Goal: Information Seeking & Learning: Learn about a topic

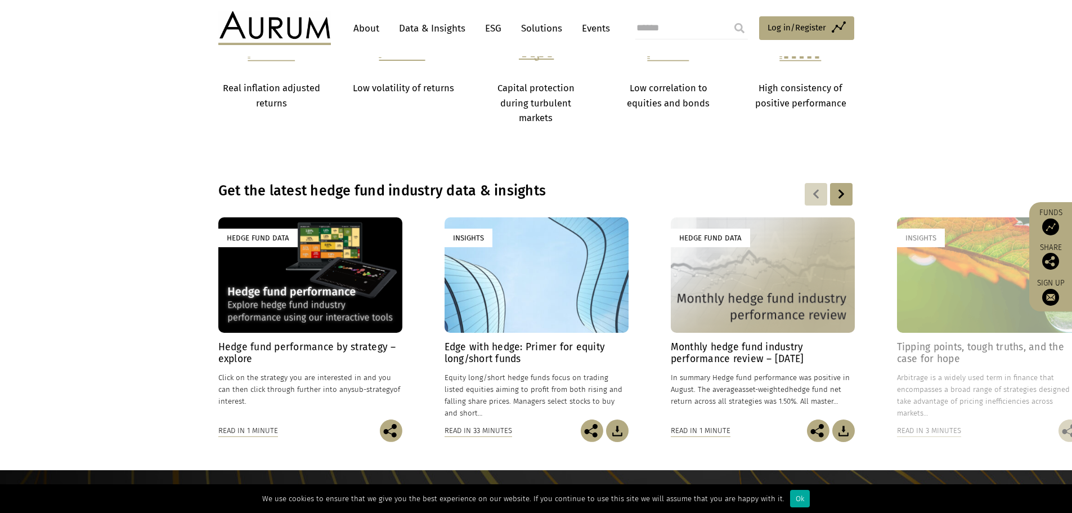
scroll to position [844, 0]
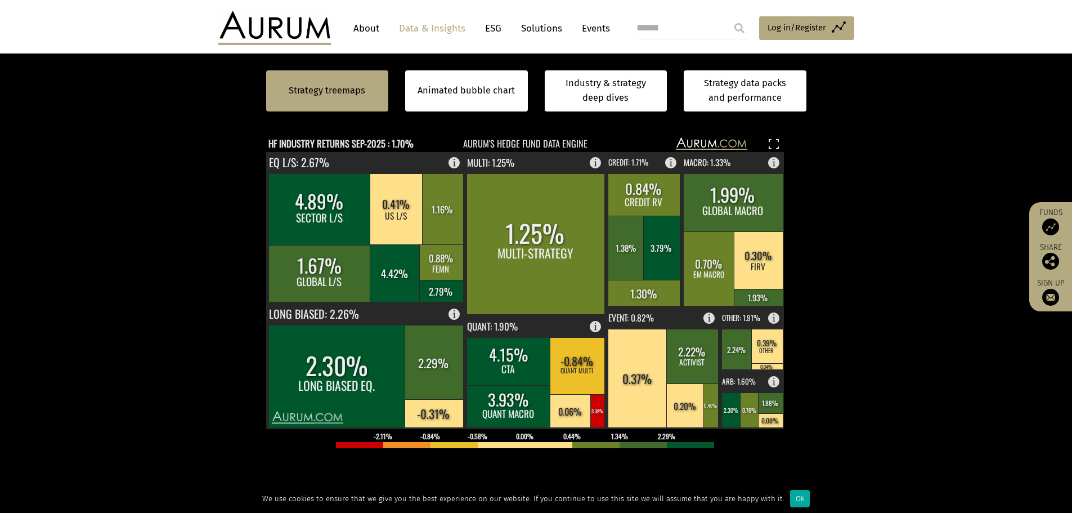
scroll to position [225, 0]
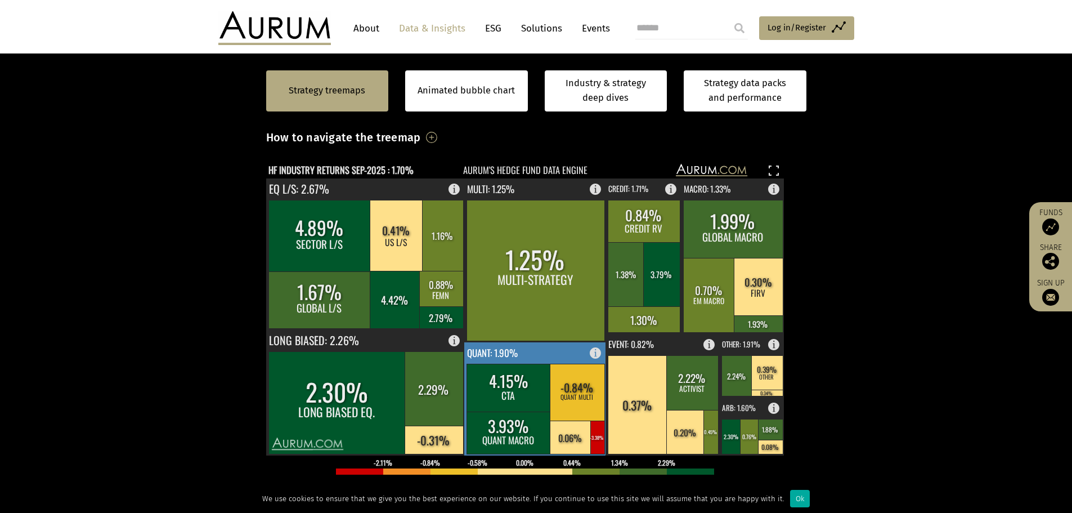
click at [473, 353] on text "QUANT: 1.90%" at bounding box center [492, 352] width 51 height 14
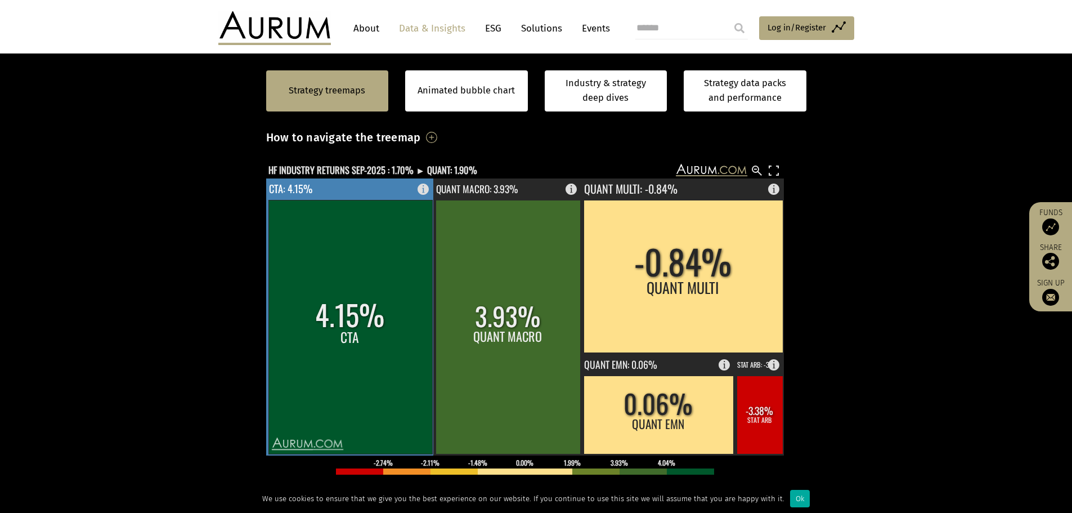
click at [324, 325] on rect at bounding box center [350, 327] width 164 height 254
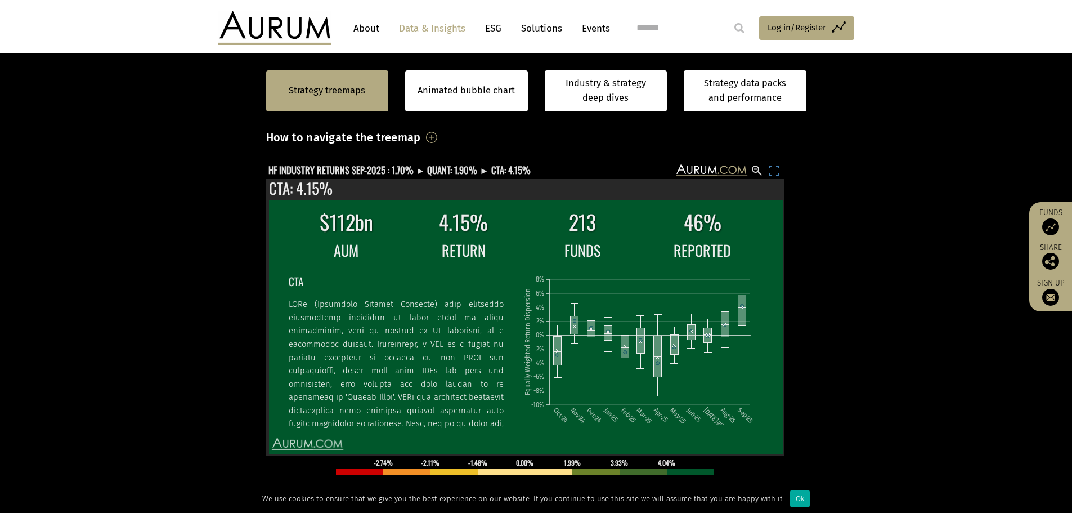
click at [769, 168] on rect at bounding box center [774, 171] width 14 height 14
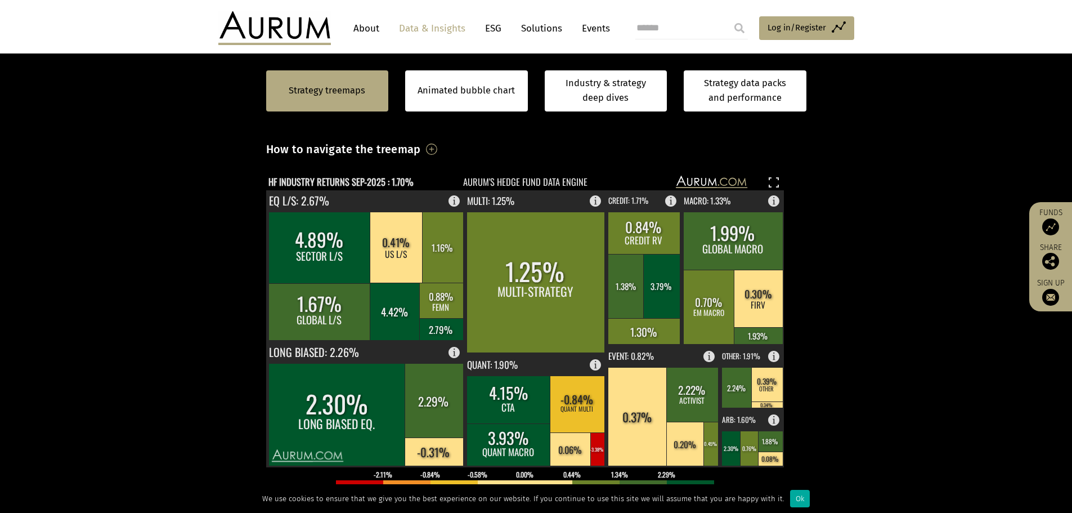
scroll to position [233, 0]
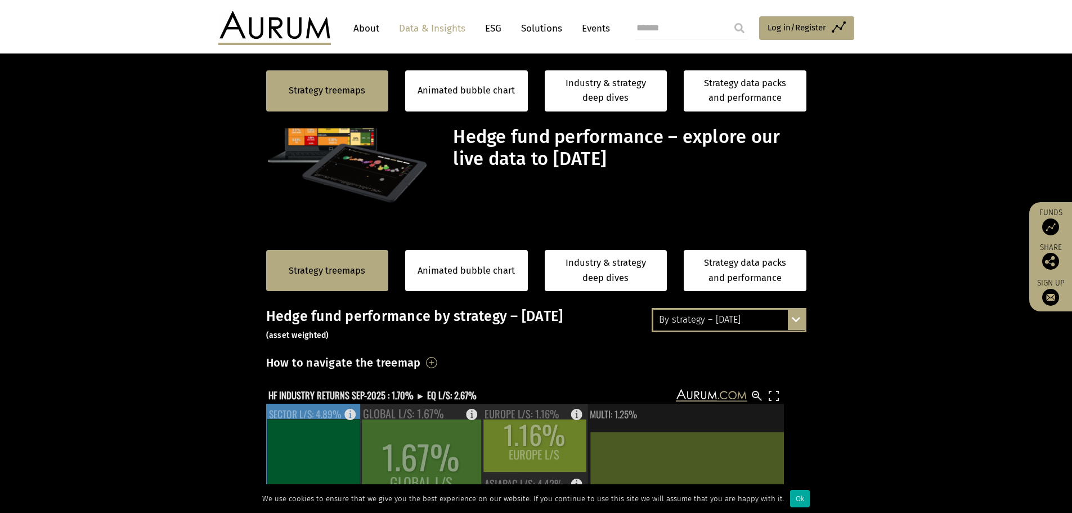
scroll to position [233, 0]
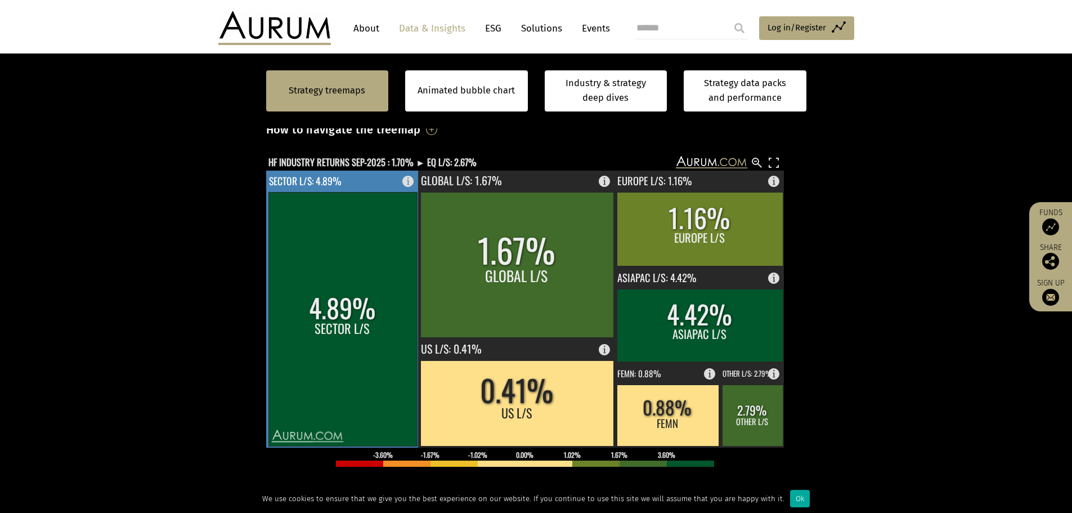
click at [323, 177] on text "SECTOR L/S: 4.89%" at bounding box center [305, 180] width 73 height 15
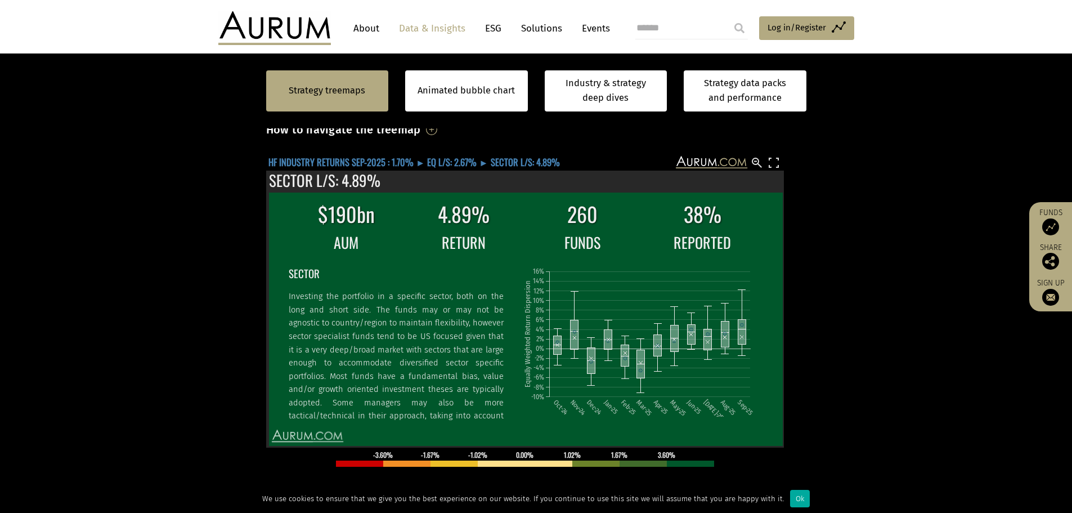
click at [441, 167] on text "HF INDUSTRY RETURNS SEP-2025 : 1.70% ► EQ L/S: 2.67% ► SECTOR L/S: 4.89%" at bounding box center [413, 162] width 291 height 14
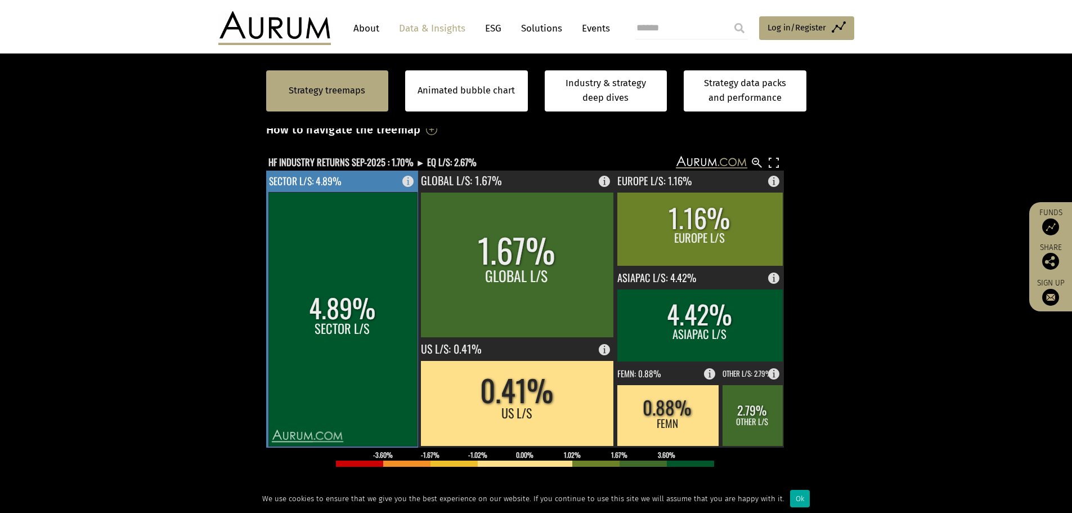
click at [381, 208] on rect at bounding box center [342, 319] width 149 height 254
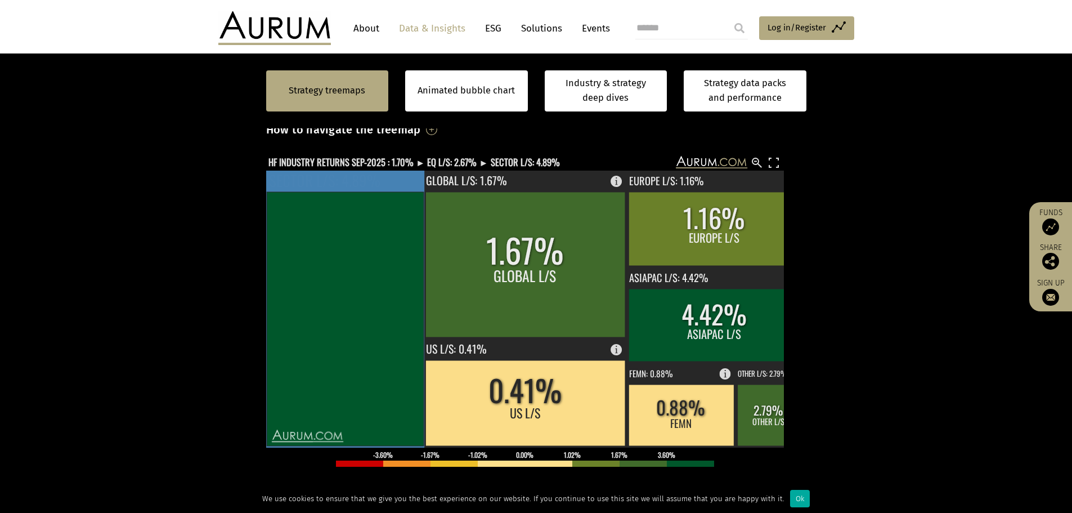
scroll to position [177, 0]
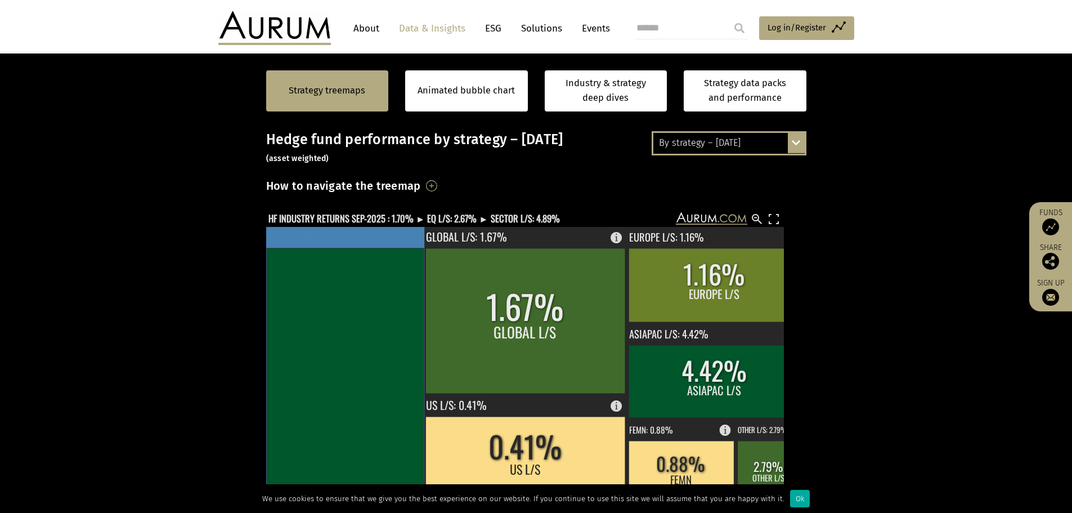
click at [371, 365] on p "Investing the portfolio in a specific sector, both on the long and short side. …" at bounding box center [395, 425] width 215 height 159
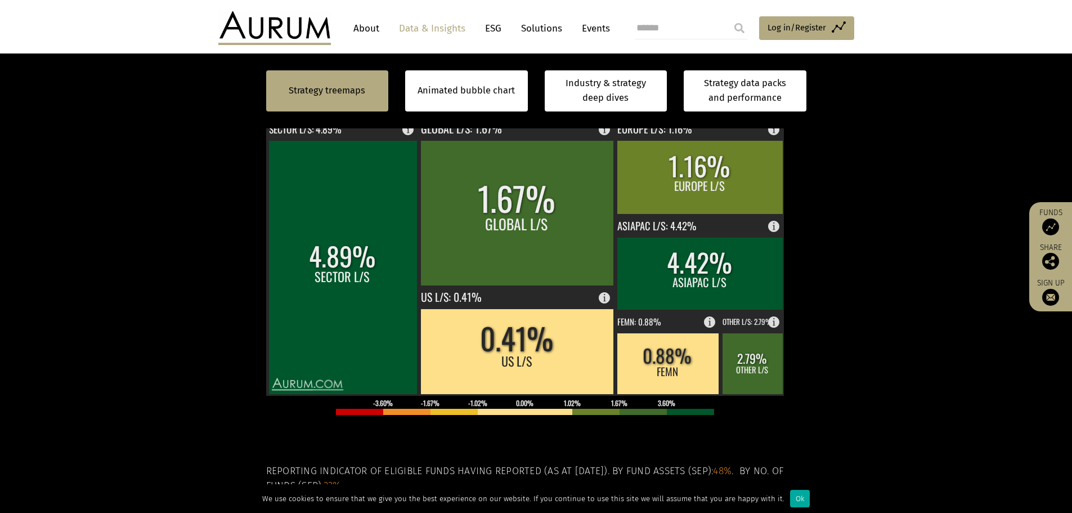
scroll to position [289, 0]
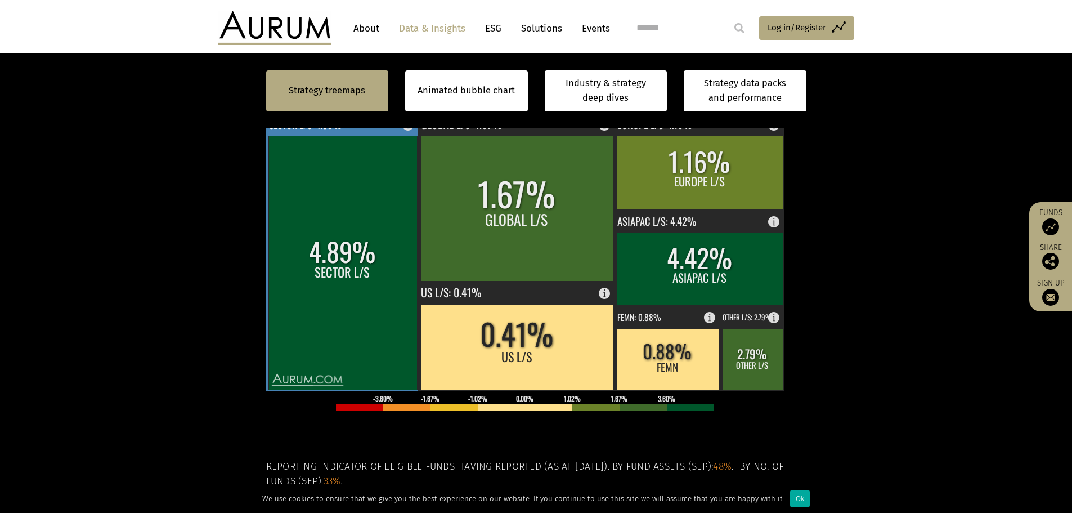
click at [276, 285] on rect at bounding box center [342, 263] width 149 height 254
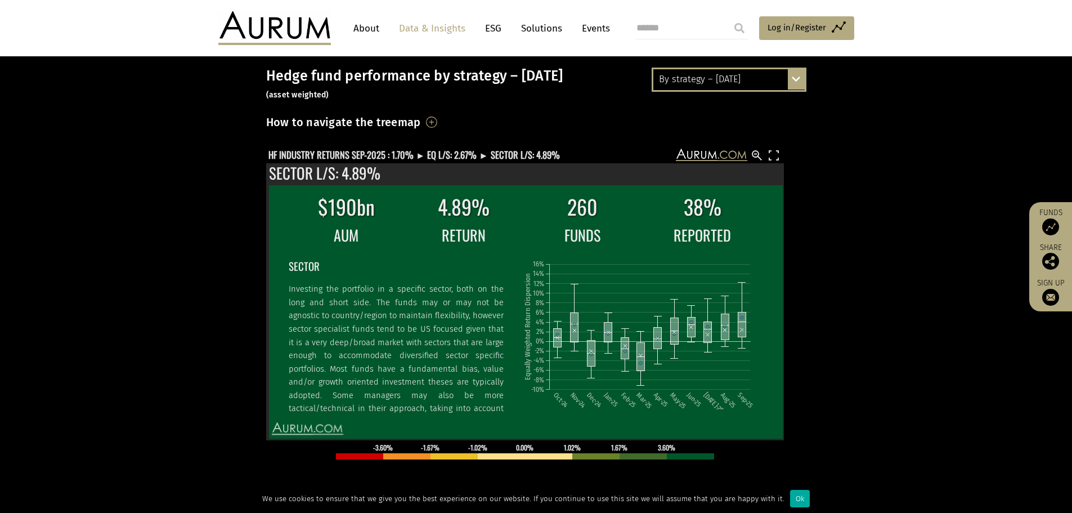
scroll to position [177, 0]
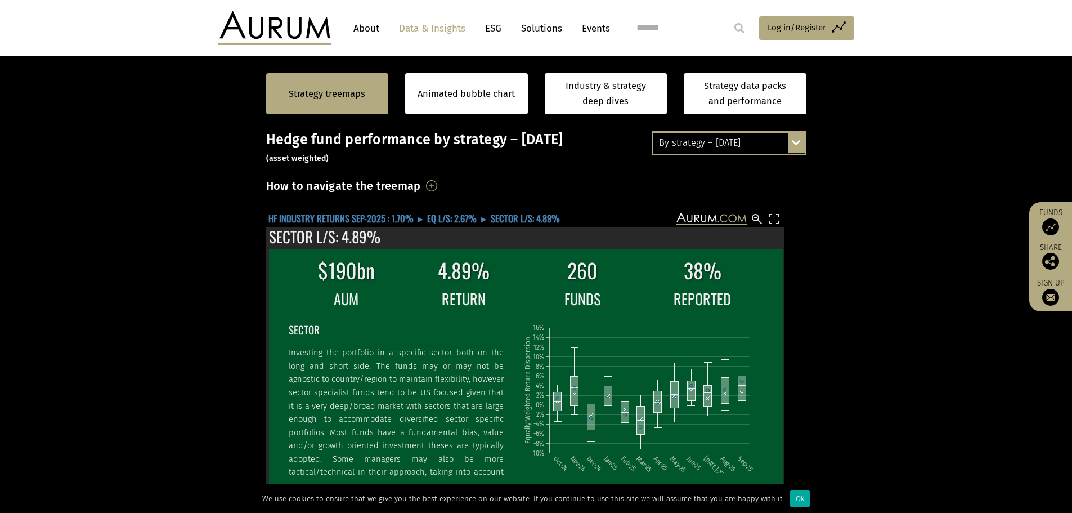
click at [448, 219] on text "HF INDUSTRY RETURNS SEP-2025 : 1.70% ► EQ L/S: 2.67% ► SECTOR L/S: 4.89%" at bounding box center [413, 218] width 291 height 14
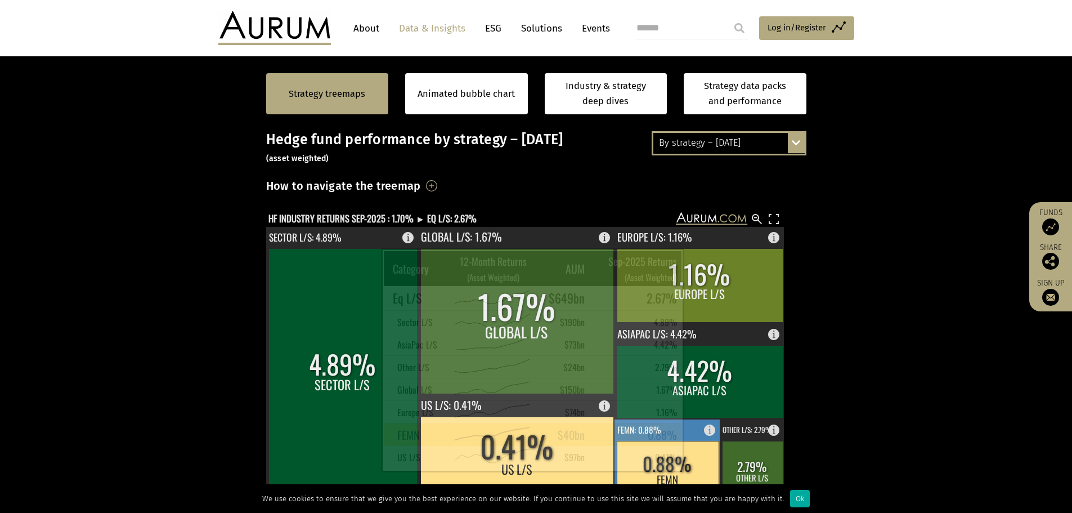
click at [707, 462] on rect at bounding box center [668, 471] width 102 height 61
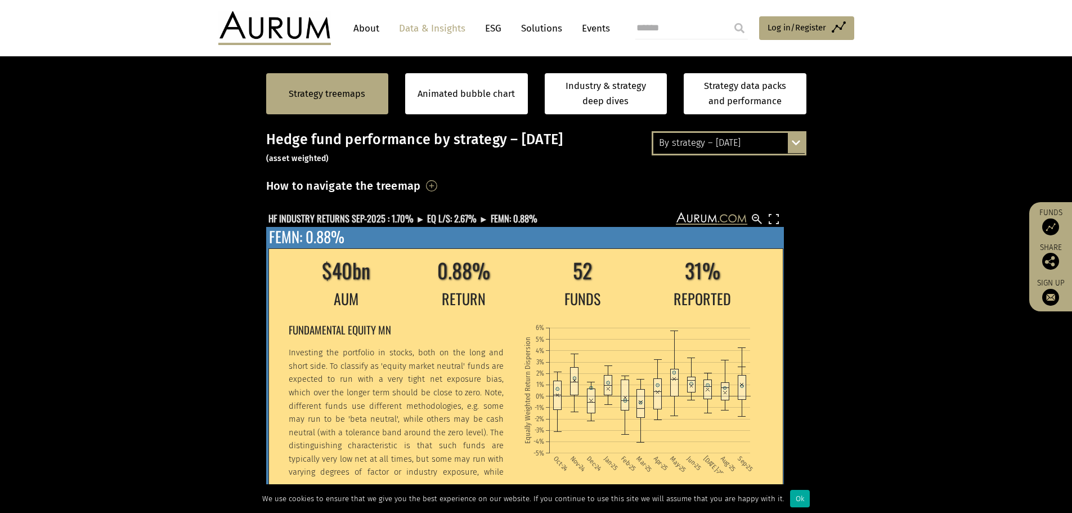
scroll to position [117, 0]
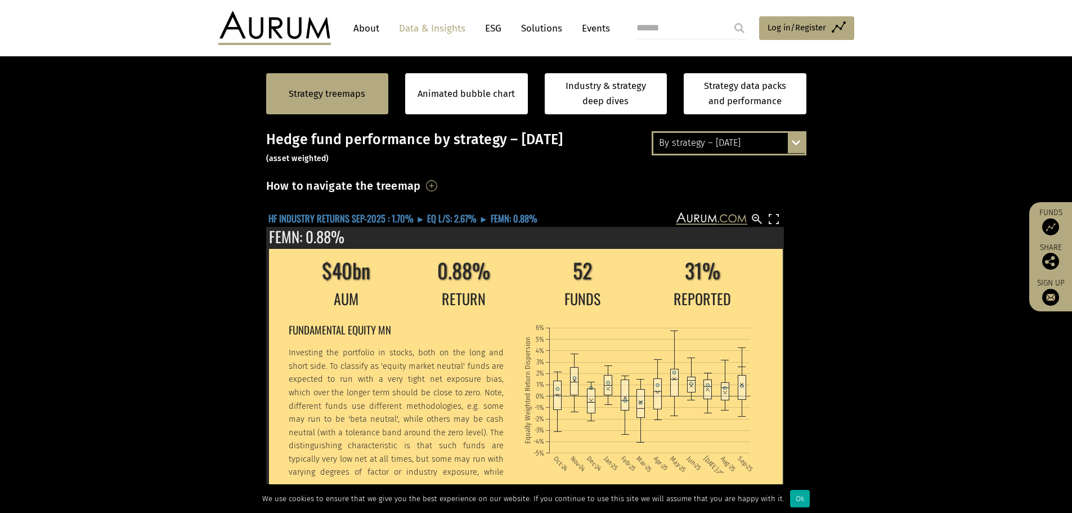
click at [461, 213] on text "HF INDUSTRY RETURNS SEP-2025 : 1.70% ► EQ L/S: 2.67% ► FEMN: 0.88%" at bounding box center [402, 218] width 269 height 14
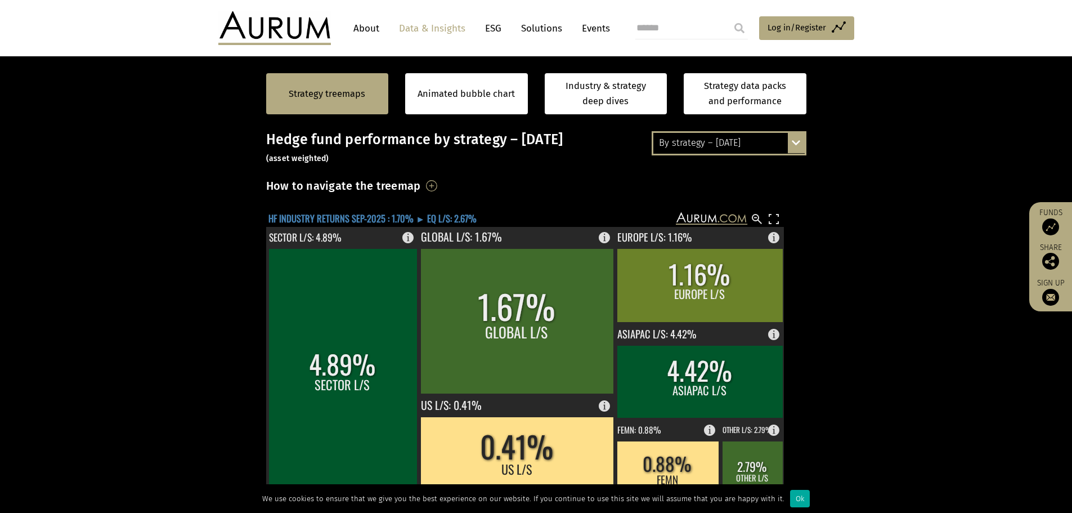
click at [410, 221] on text "HF INDUSTRY RETURNS SEP-2025 : 1.70% ► EQ L/S: 2.67%" at bounding box center [372, 218] width 208 height 14
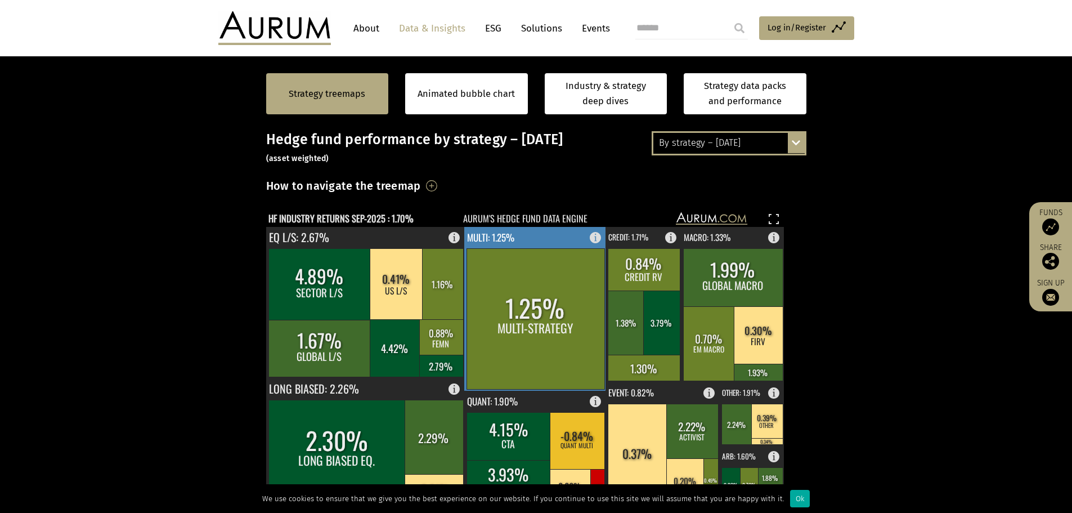
click at [511, 282] on rect at bounding box center [535, 318] width 138 height 141
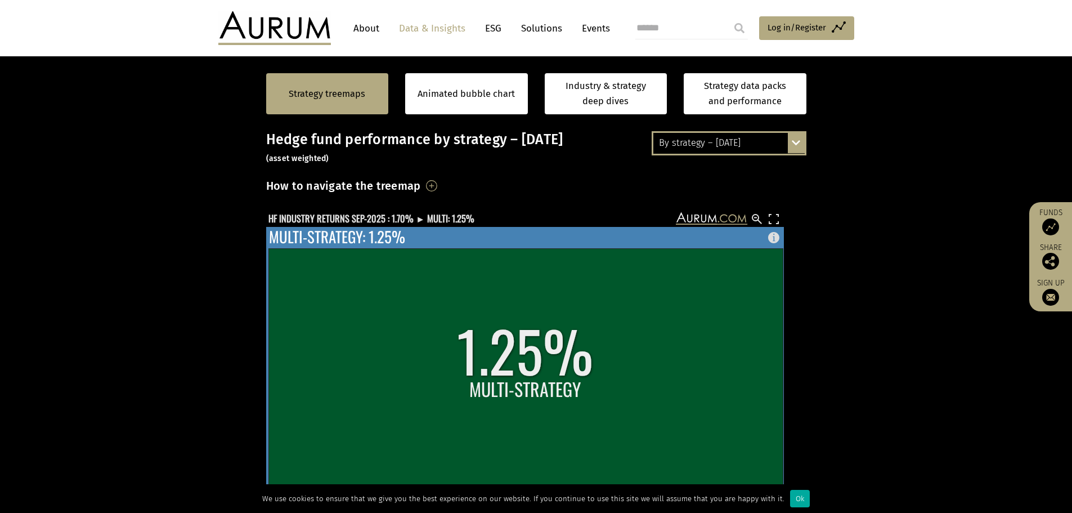
click at [437, 304] on rect at bounding box center [525, 375] width 514 height 254
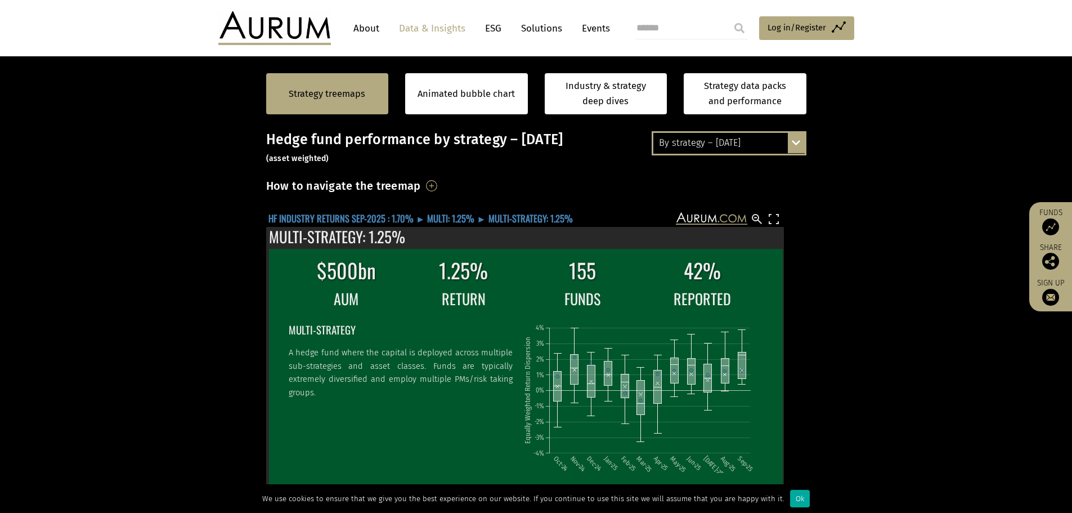
click at [439, 221] on text "HF INDUSTRY RETURNS SEP-2025 : 1.70% ► MULTI: 1.25% ► MULTI-STRATEGY: 1.25%" at bounding box center [420, 218] width 304 height 14
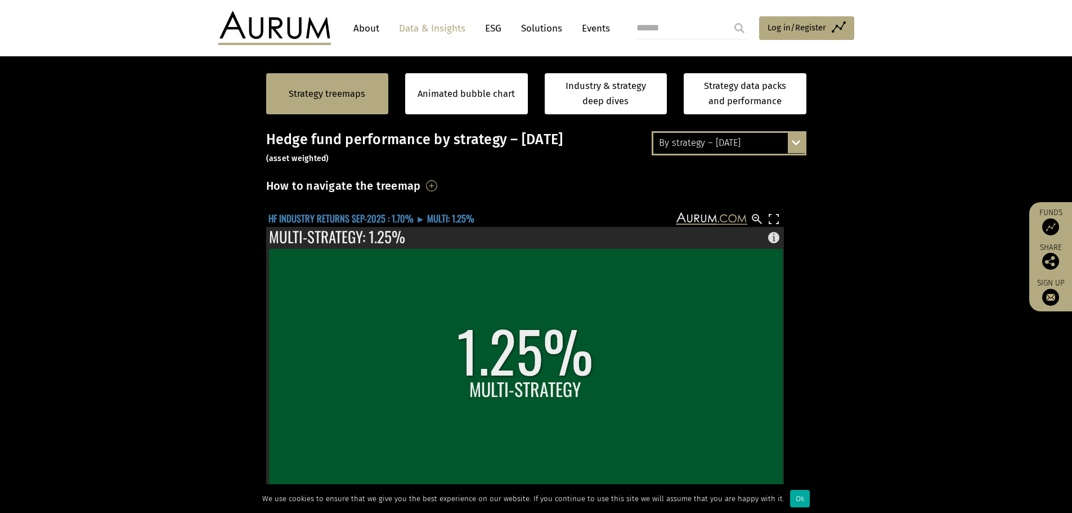
click at [395, 218] on text "HF INDUSTRY RETURNS SEP-2025 : 1.70% ► MULTI: 1.25%" at bounding box center [371, 218] width 206 height 14
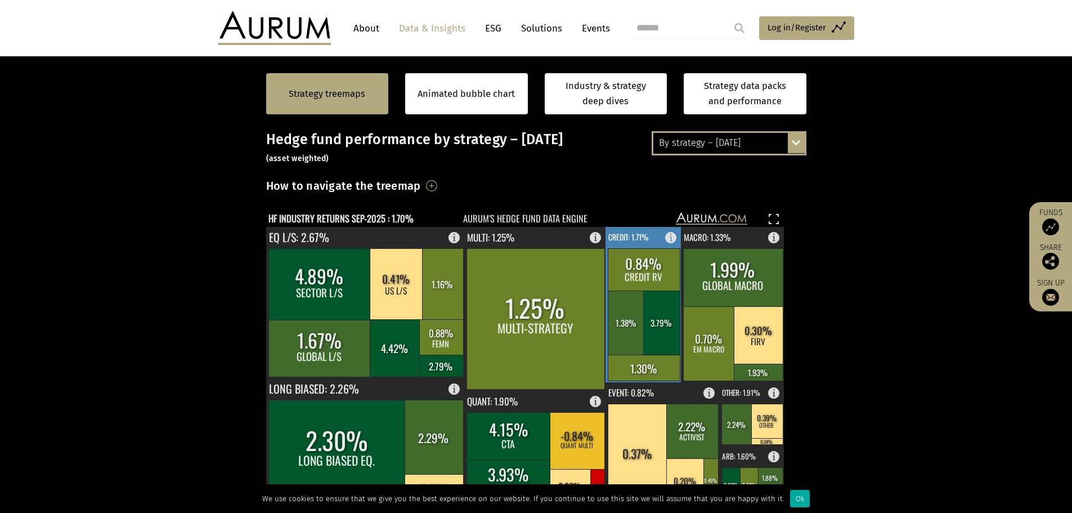
click at [629, 243] on rect at bounding box center [643, 304] width 77 height 155
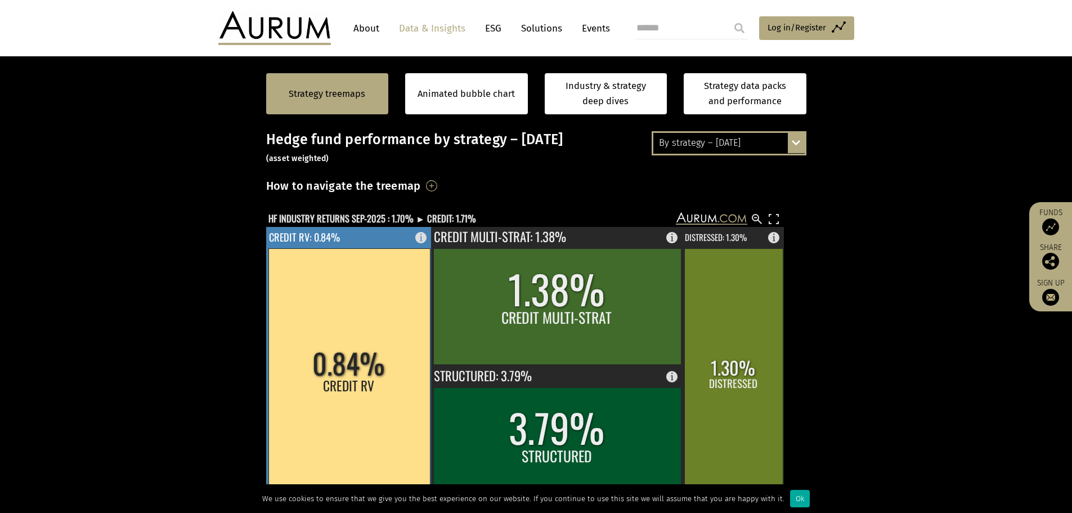
click at [374, 311] on rect at bounding box center [349, 375] width 162 height 254
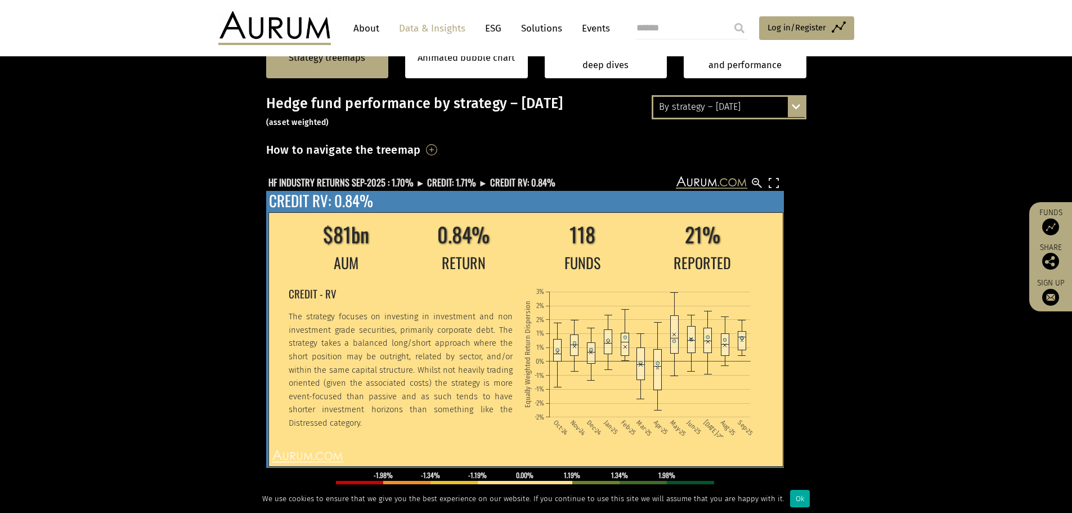
scroll to position [233, 0]
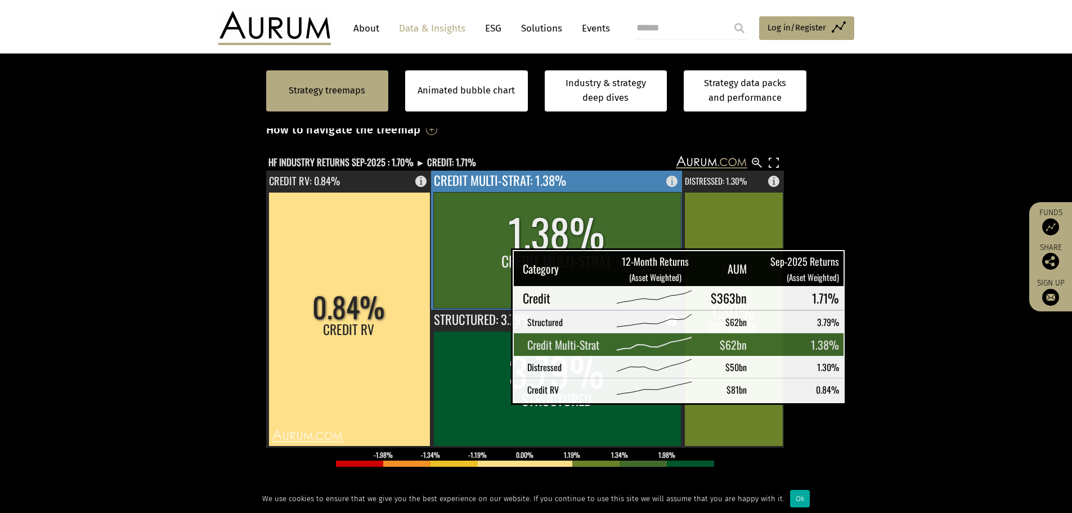
click at [483, 264] on rect at bounding box center [557, 250] width 248 height 116
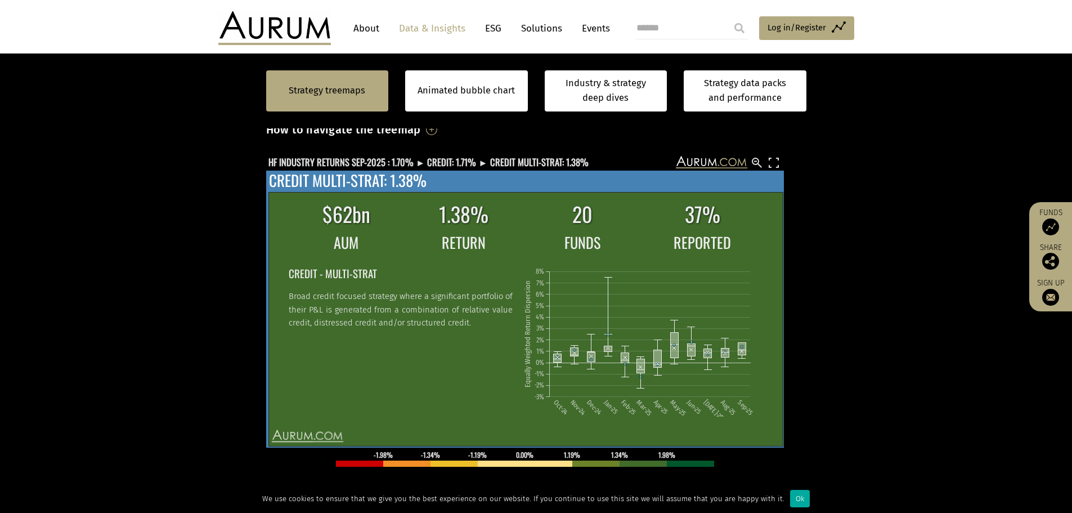
click at [483, 264] on h2 "CREDIT - MULTI-STRAT" at bounding box center [400, 272] width 224 height 17
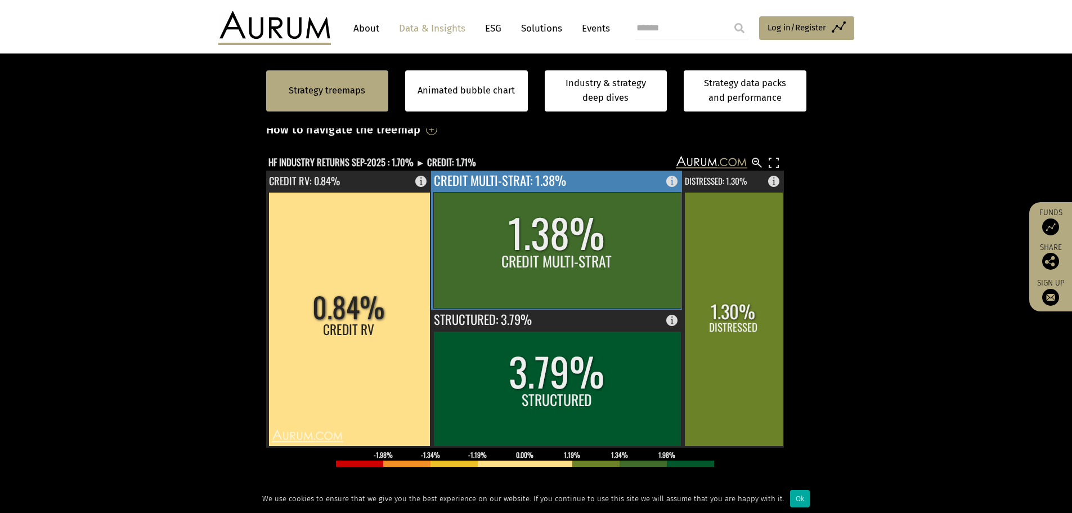
click at [517, 253] on rect at bounding box center [557, 250] width 248 height 116
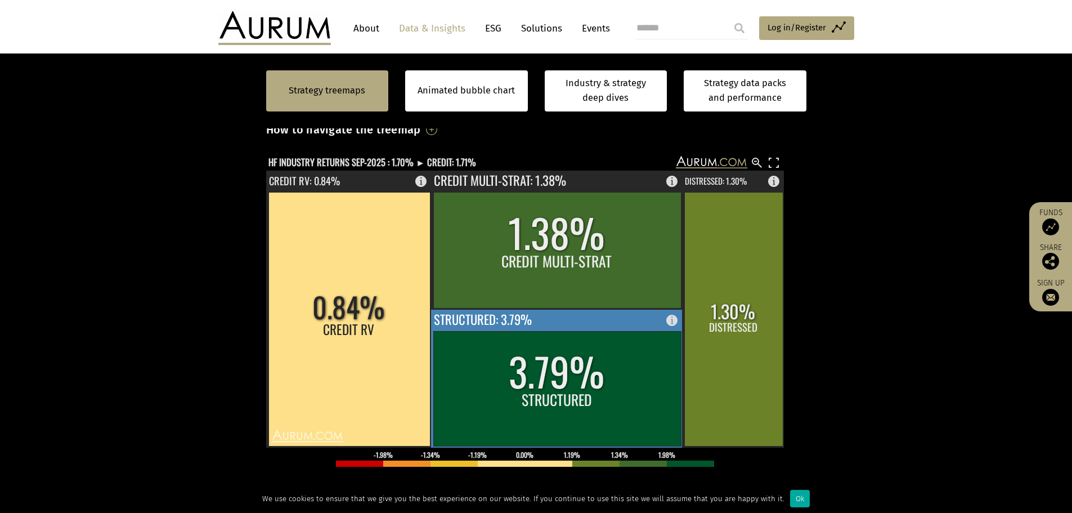
click at [591, 387] on rect at bounding box center [557, 388] width 248 height 115
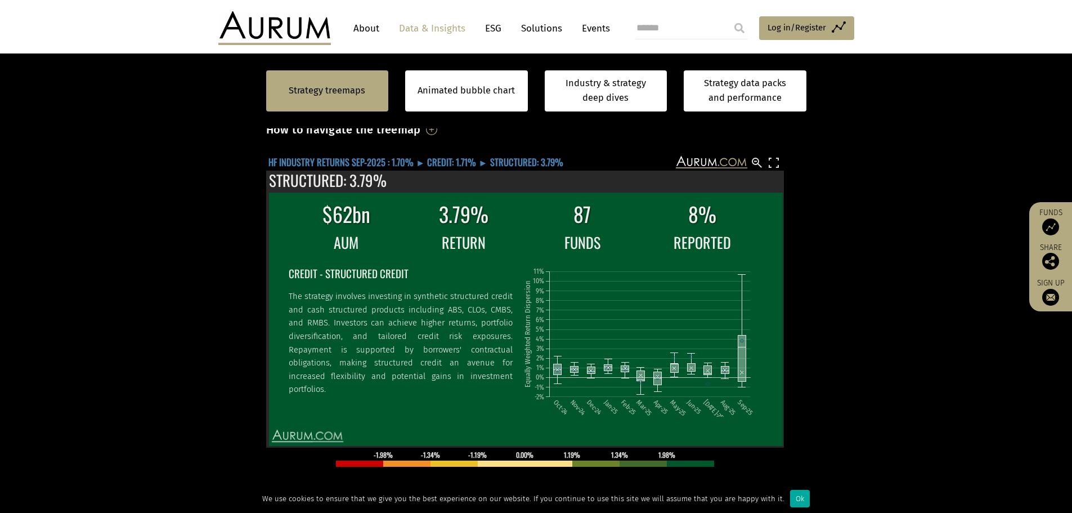
click at [431, 160] on text "HF INDUSTRY RETURNS SEP-2025 : 1.70% ► CREDIT: 1.71% ► STRUCTURED: 3.79%" at bounding box center [415, 162] width 295 height 14
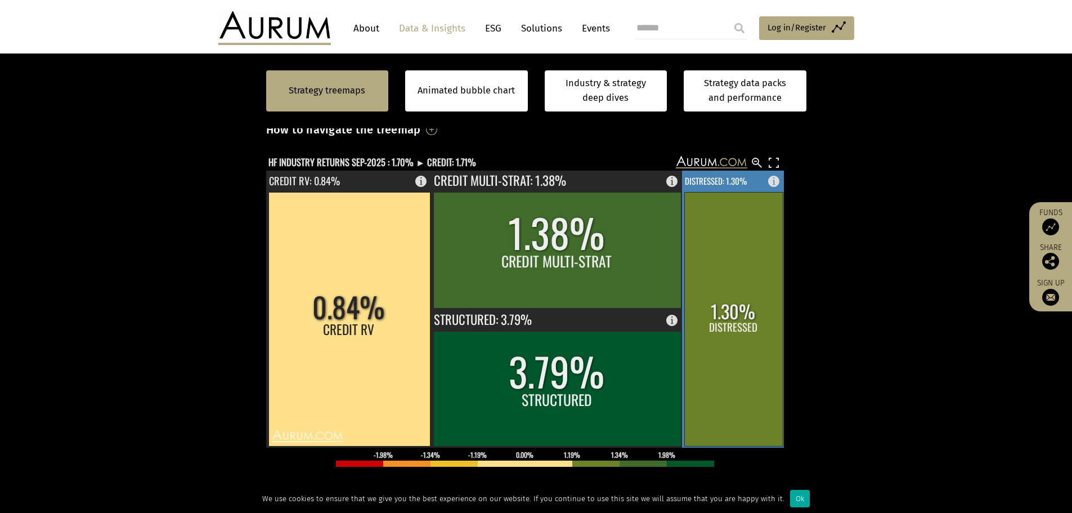
click at [728, 261] on rect at bounding box center [733, 319] width 98 height 254
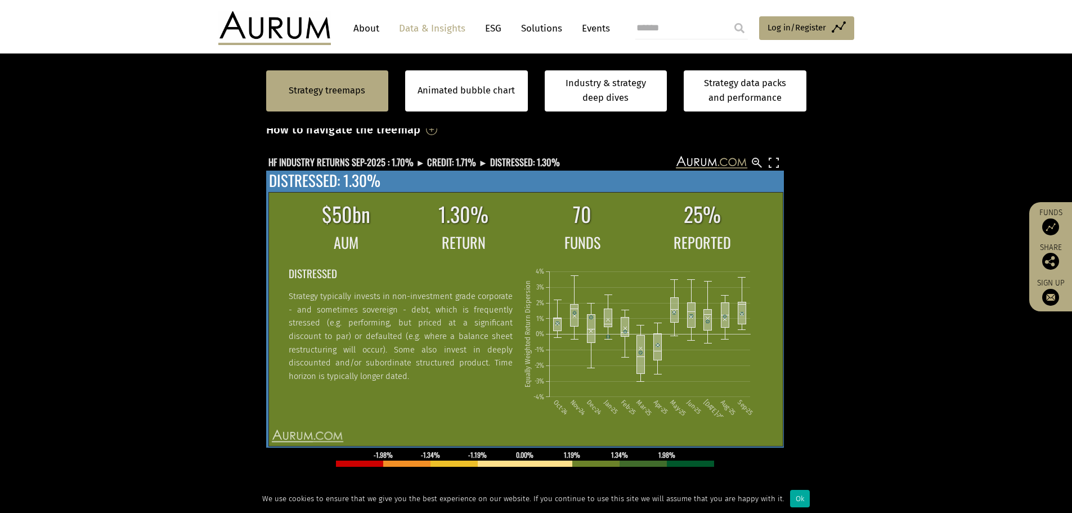
click at [455, 165] on text "HF INDUSTRY RETURNS SEP-2025 : 1.70% ► CREDIT: 1.71% ► DISTRESSED: 1.30%" at bounding box center [413, 162] width 291 height 14
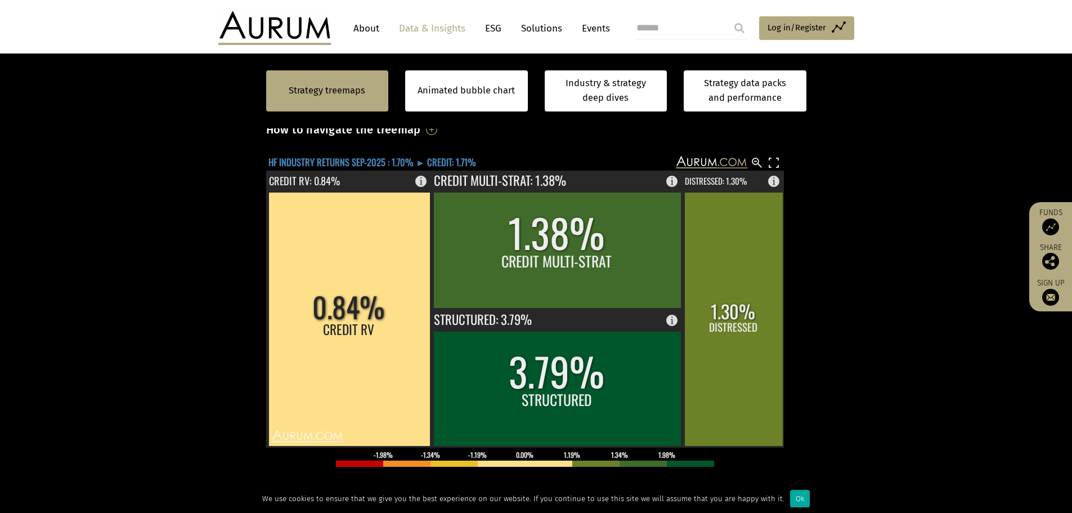
click at [380, 163] on text "HF INDUSTRY RETURNS SEP-2025 : 1.70% ► CREDIT: 1.71%" at bounding box center [372, 162] width 208 height 14
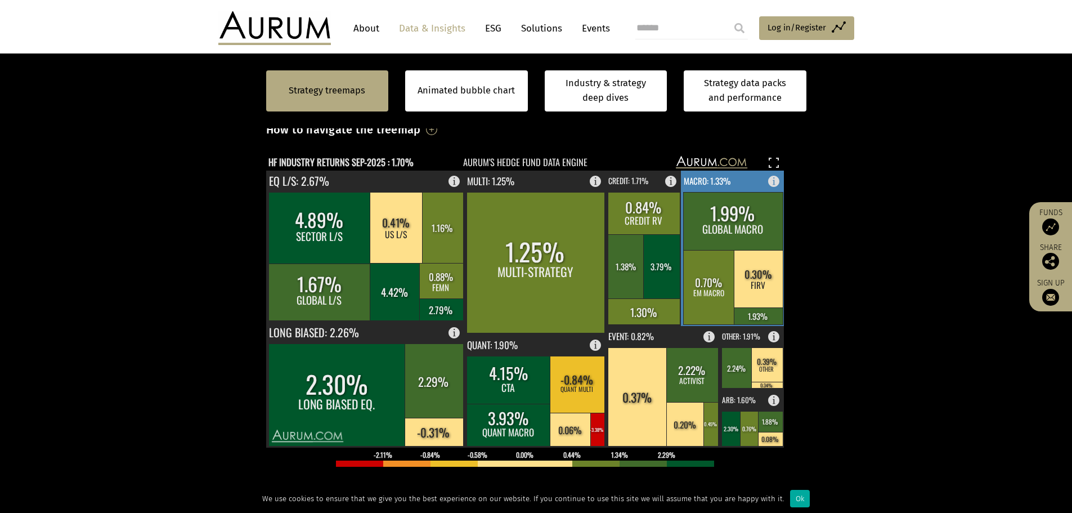
click at [758, 224] on rect at bounding box center [733, 221] width 100 height 58
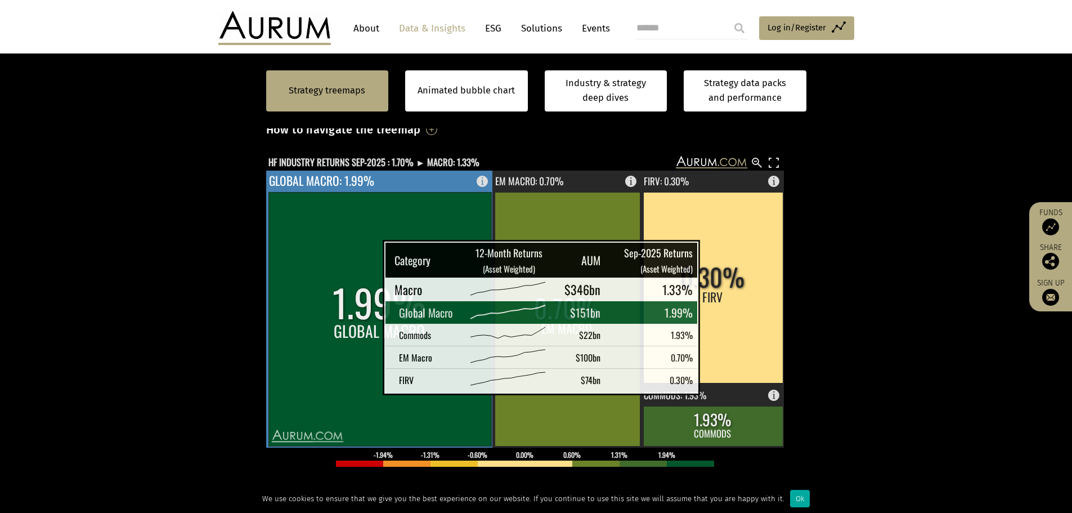
click at [355, 255] on rect at bounding box center [379, 319] width 223 height 254
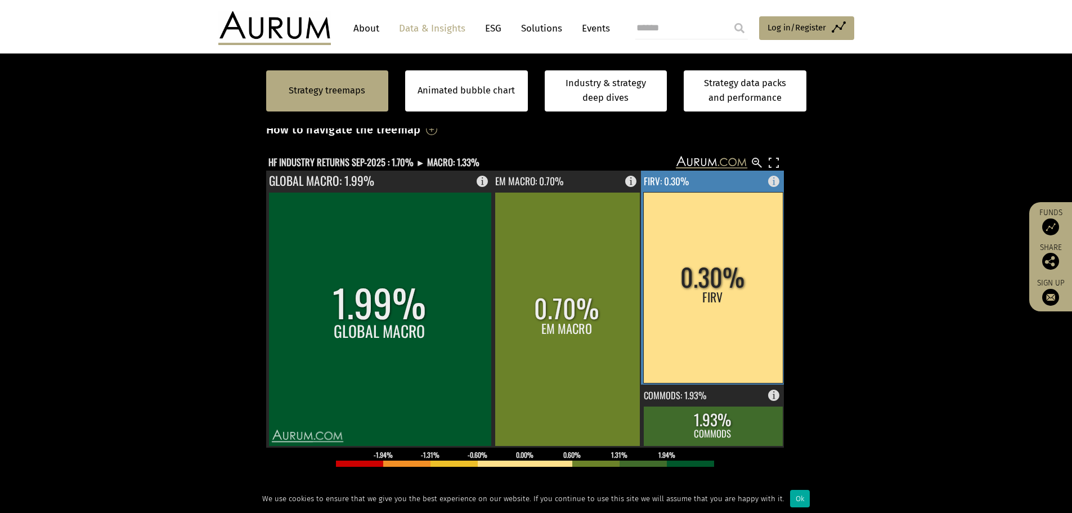
click at [734, 267] on rect at bounding box center [713, 287] width 140 height 191
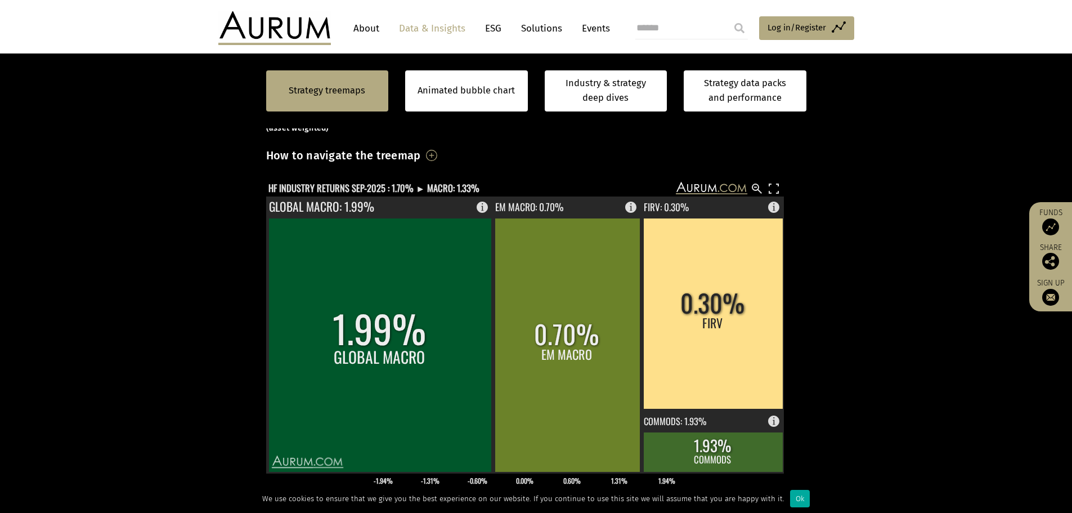
scroll to position [233, 0]
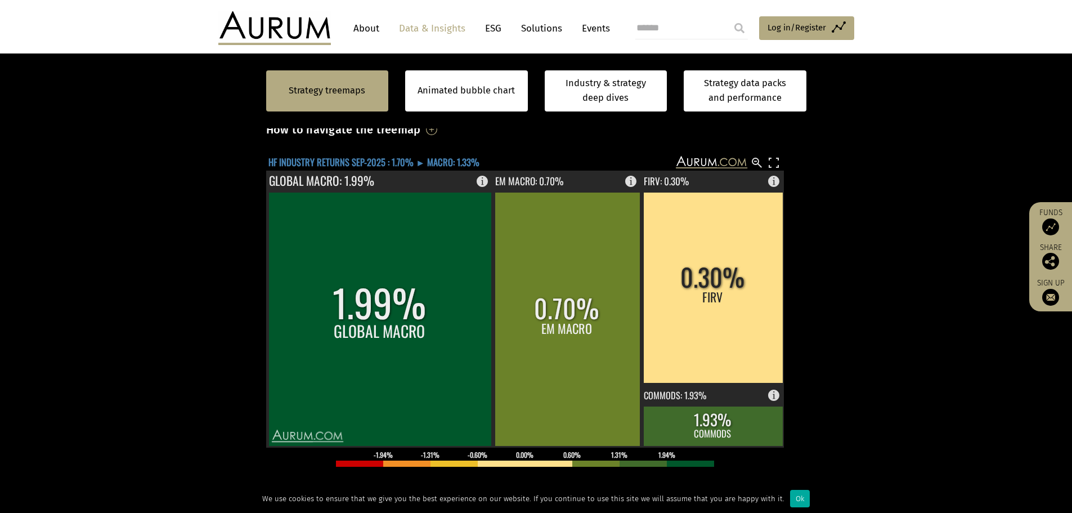
click at [354, 165] on text "HF INDUSTRY RETURNS SEP-2025 : 1.70% ► MACRO: 1.33%" at bounding box center [373, 162] width 211 height 14
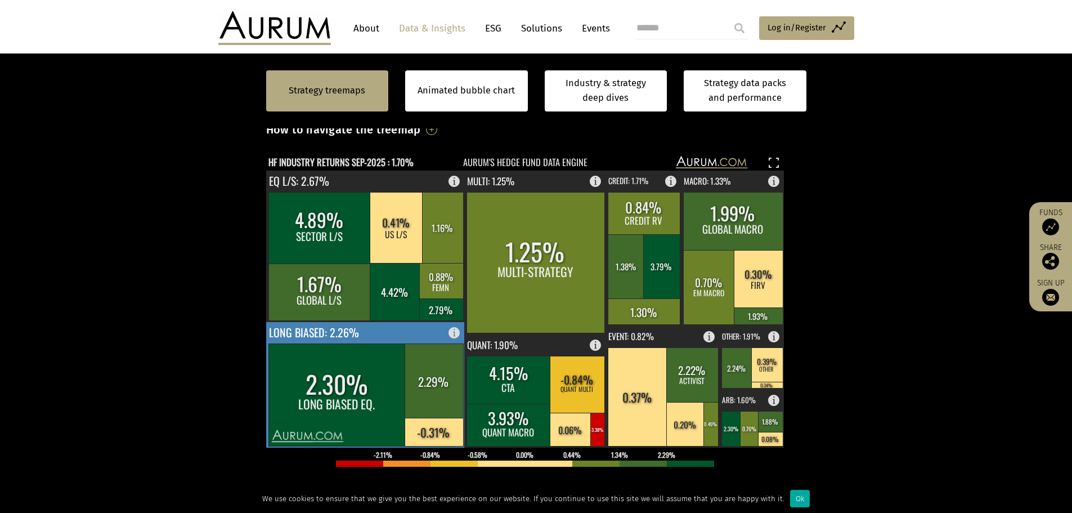
click at [311, 379] on rect at bounding box center [336, 394] width 137 height 102
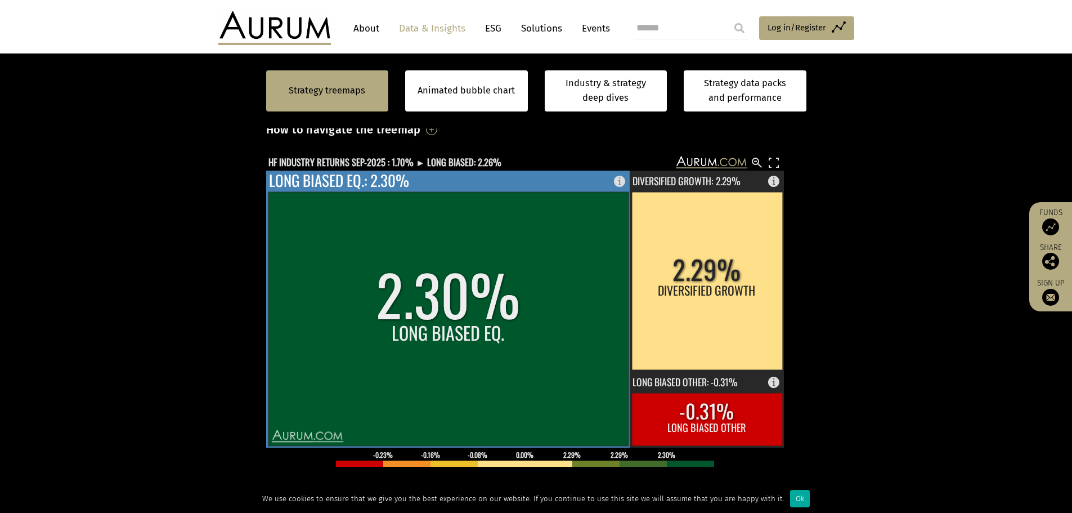
click at [376, 324] on rect at bounding box center [448, 319] width 360 height 254
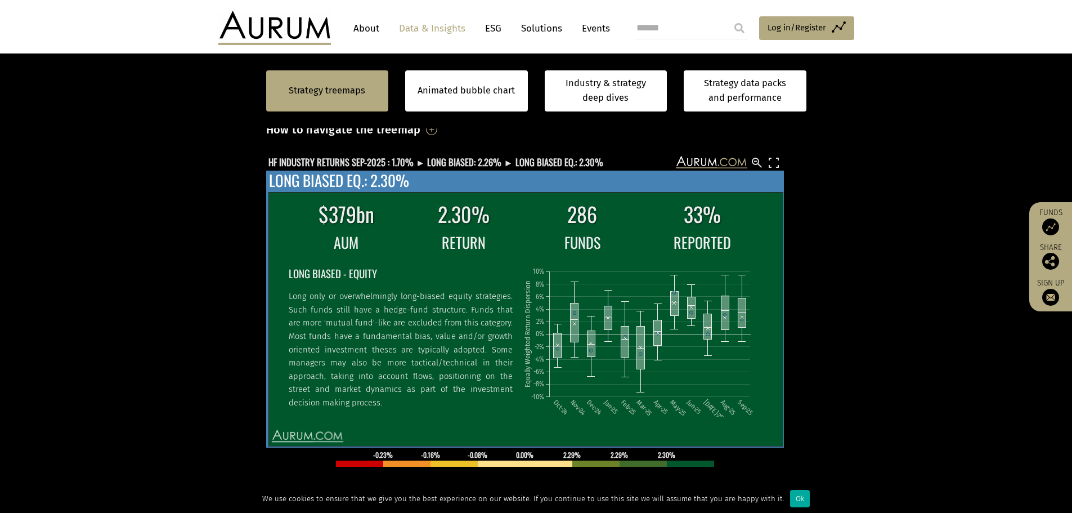
click at [425, 272] on h2 "LONG BIASED - EQUITY" at bounding box center [400, 272] width 224 height 17
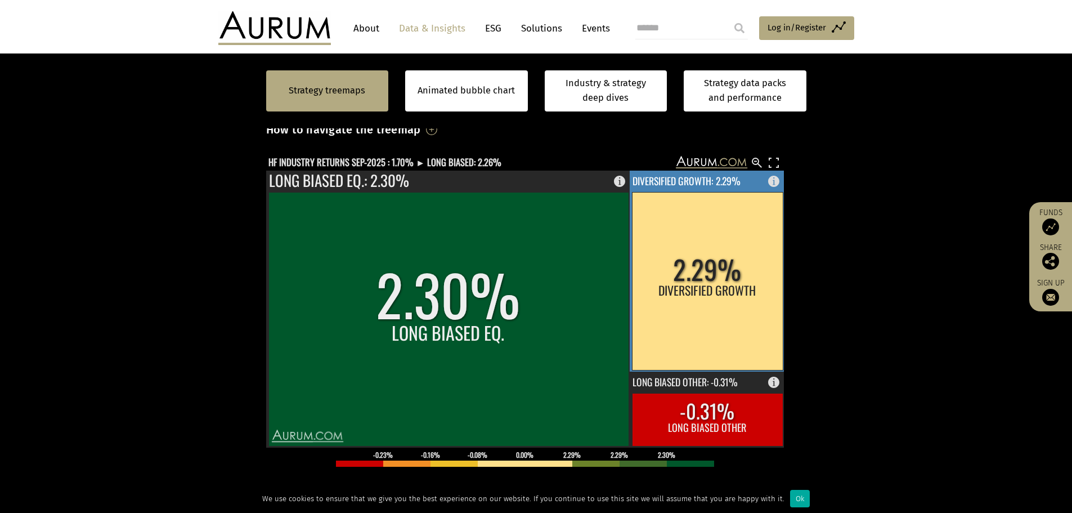
click at [691, 245] on rect at bounding box center [707, 281] width 151 height 178
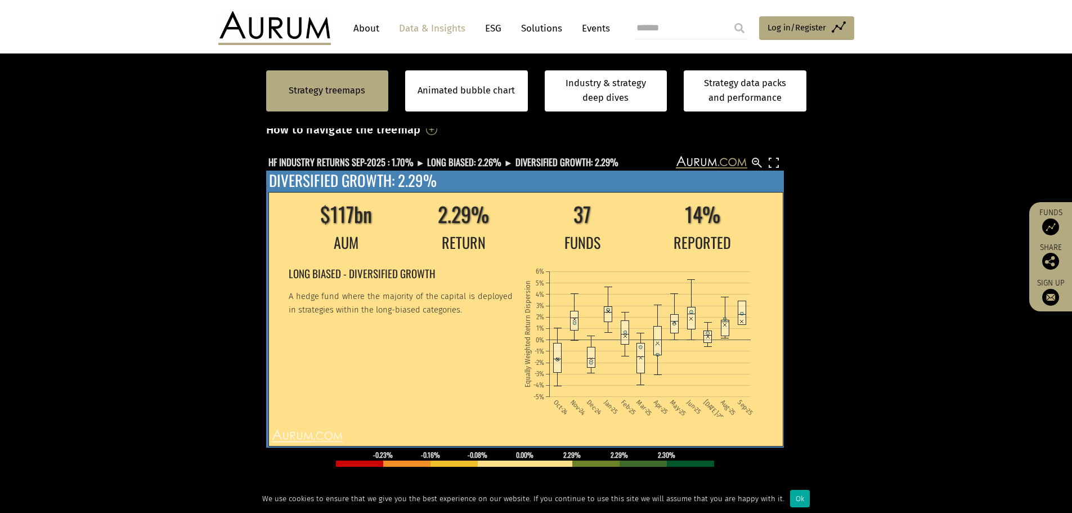
click at [387, 310] on p "A hedge fund where the majority of the capital is deployed in strategies within…" at bounding box center [400, 303] width 224 height 26
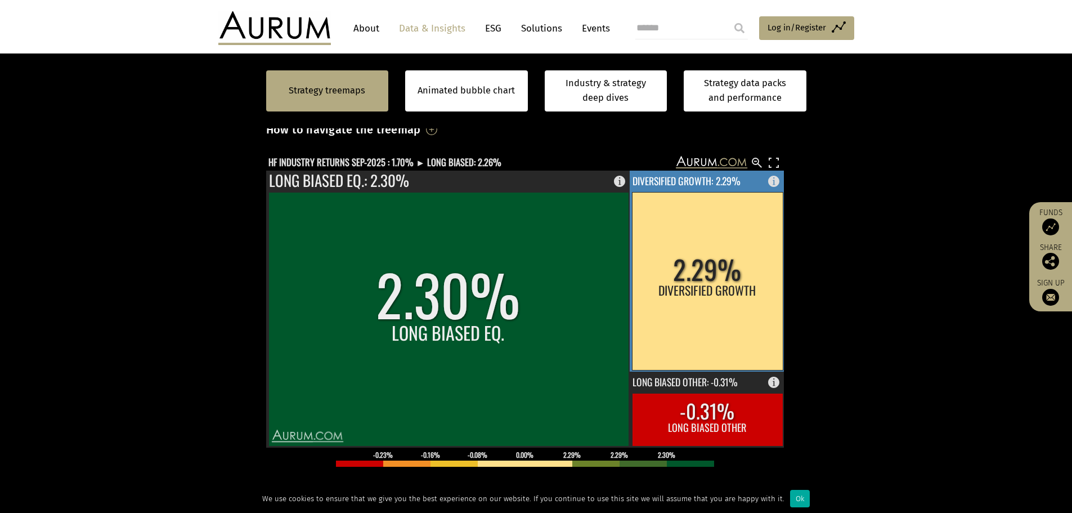
click at [730, 257] on rect at bounding box center [707, 281] width 151 height 178
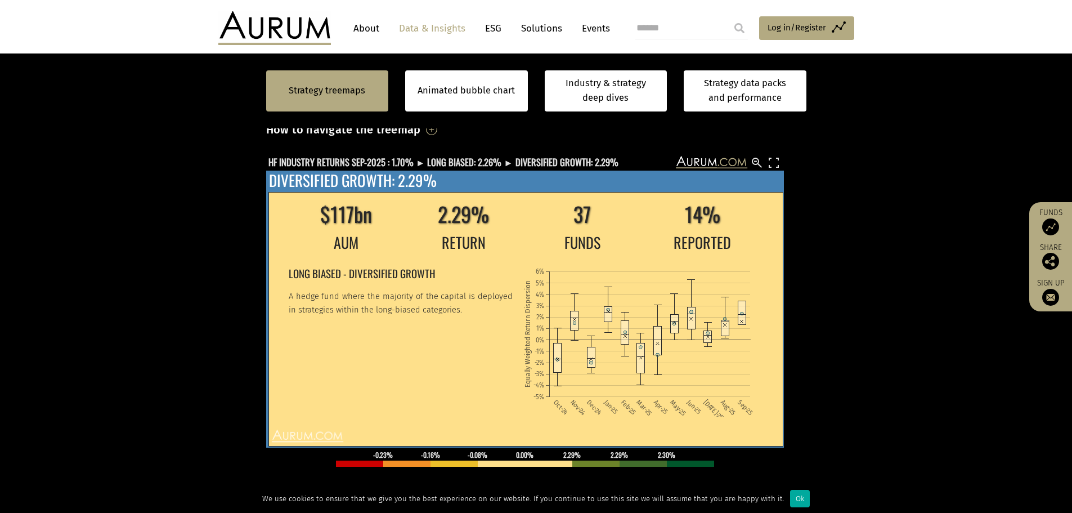
click at [495, 273] on h2 "LONG BIASED - DIVERSIFIED GROWTH" at bounding box center [400, 272] width 224 height 17
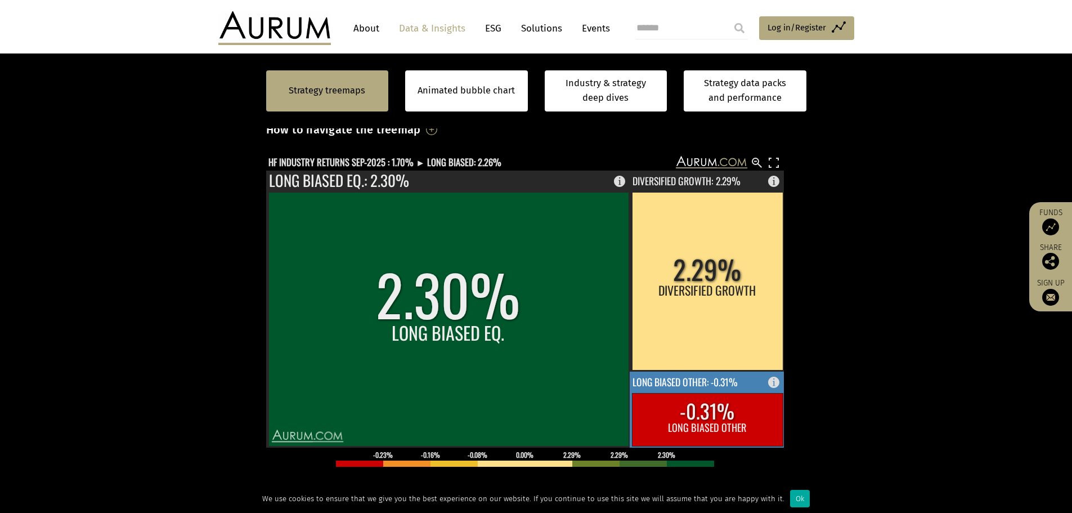
click at [673, 407] on rect at bounding box center [707, 419] width 151 height 53
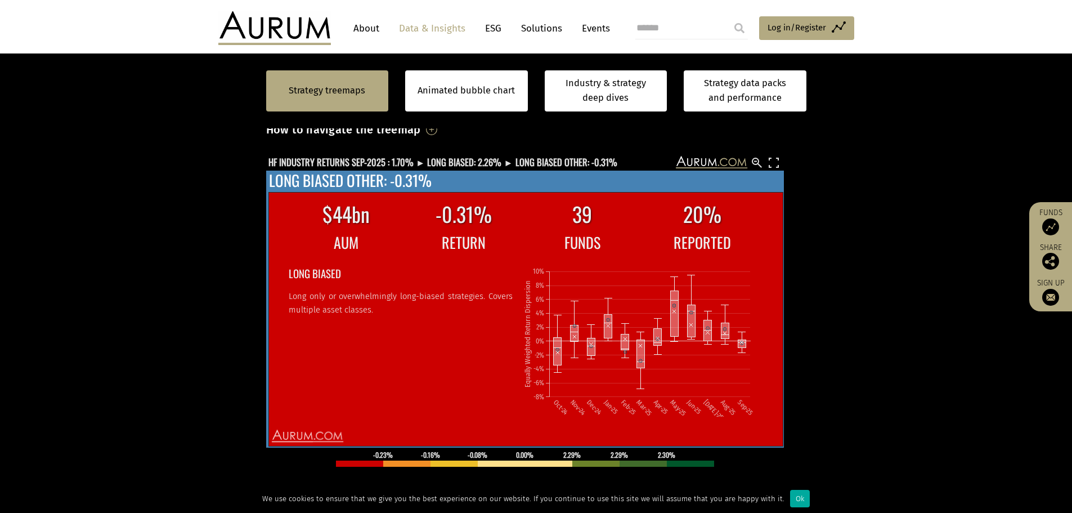
click at [474, 319] on td "LONG BIASED Long only or overwhelmingly long-biased strategies. Covers multiple…" at bounding box center [405, 339] width 234 height 164
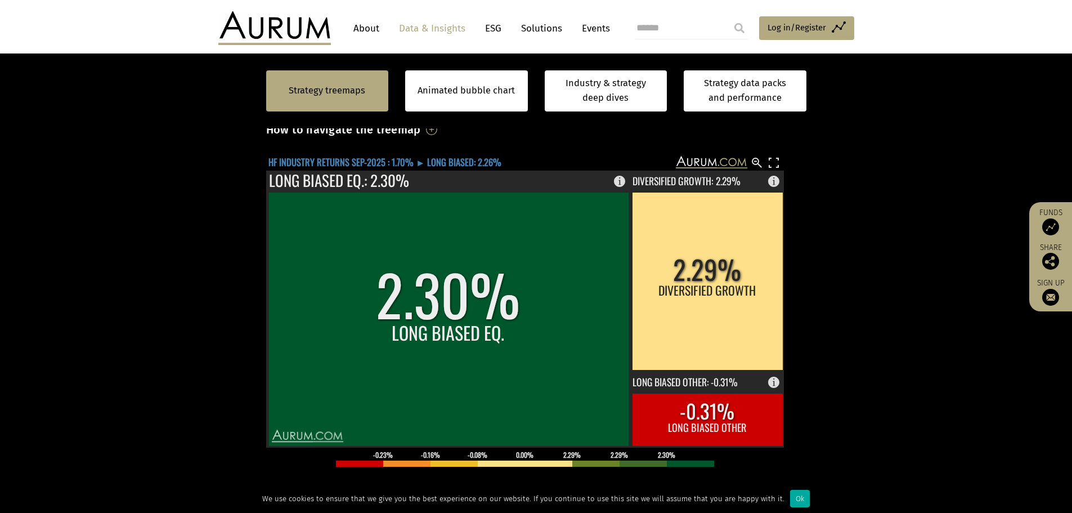
click at [329, 160] on text "HF INDUSTRY RETURNS SEP-2025 : 1.70% ► LONG BIASED: 2.26%" at bounding box center [384, 162] width 233 height 14
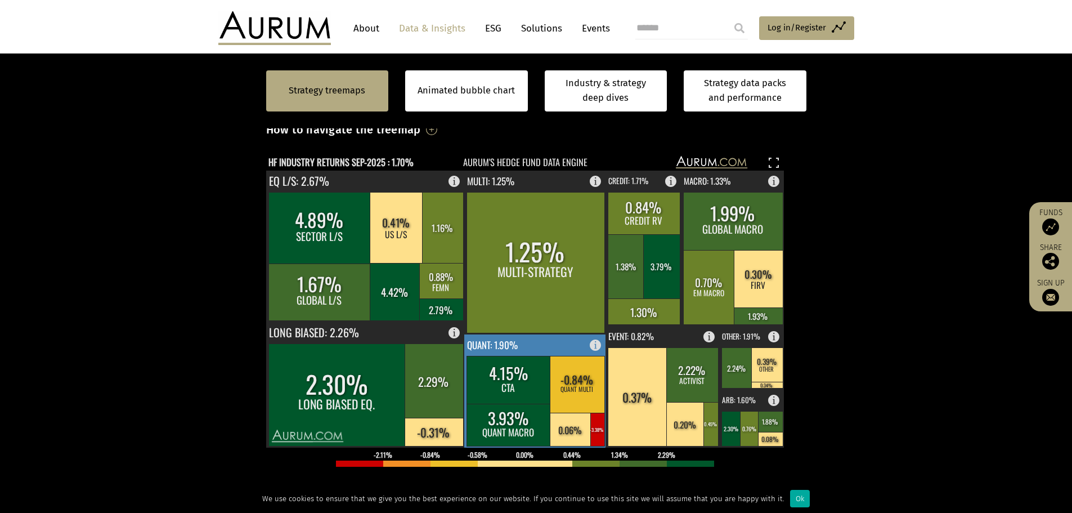
click at [499, 397] on rect at bounding box center [508, 380] width 84 height 48
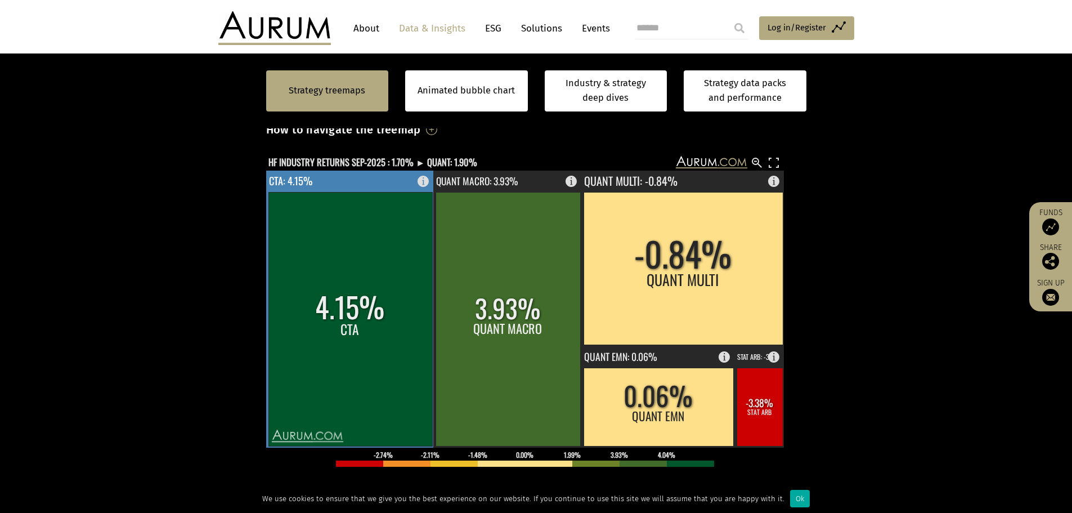
click at [393, 281] on rect at bounding box center [350, 319] width 164 height 254
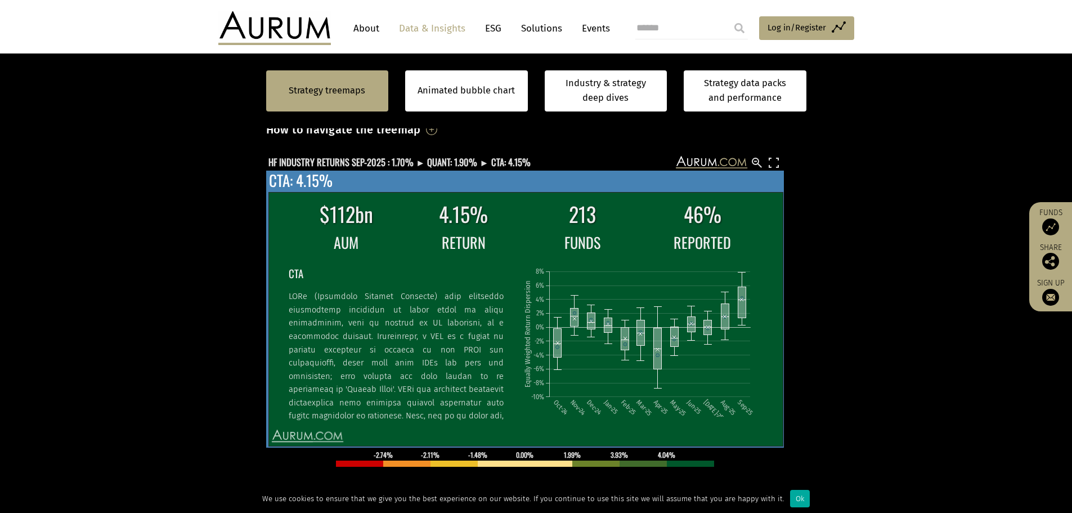
scroll to position [196, 0]
drag, startPoint x: 501, startPoint y: 362, endPoint x: 211, endPoint y: 353, distance: 289.9
click at [211, 353] on section "Strategy treemaps Animated bubble chart Industry & strategy deep dives Strategy…" at bounding box center [536, 351] width 1072 height 703
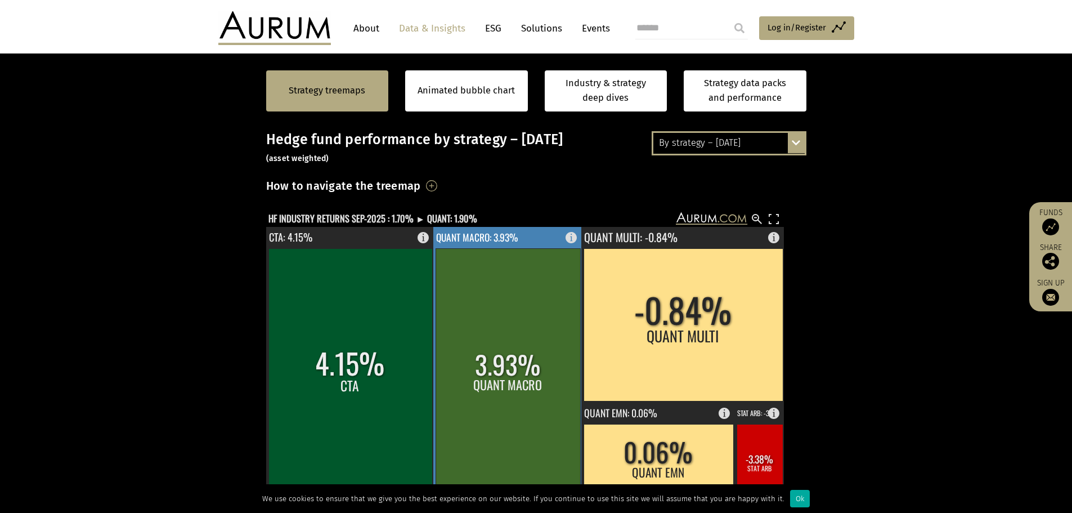
scroll to position [233, 0]
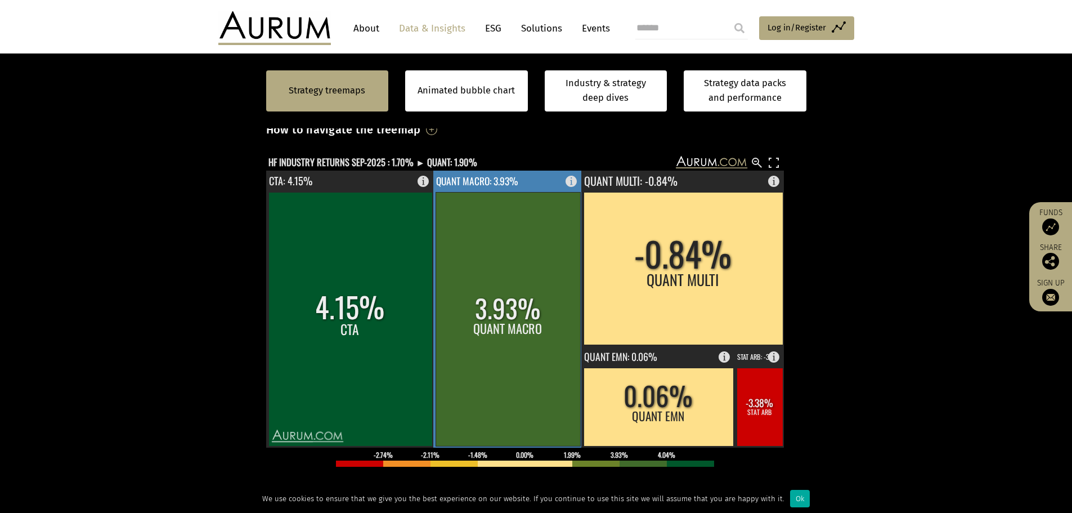
click at [455, 221] on rect at bounding box center [508, 319] width 145 height 254
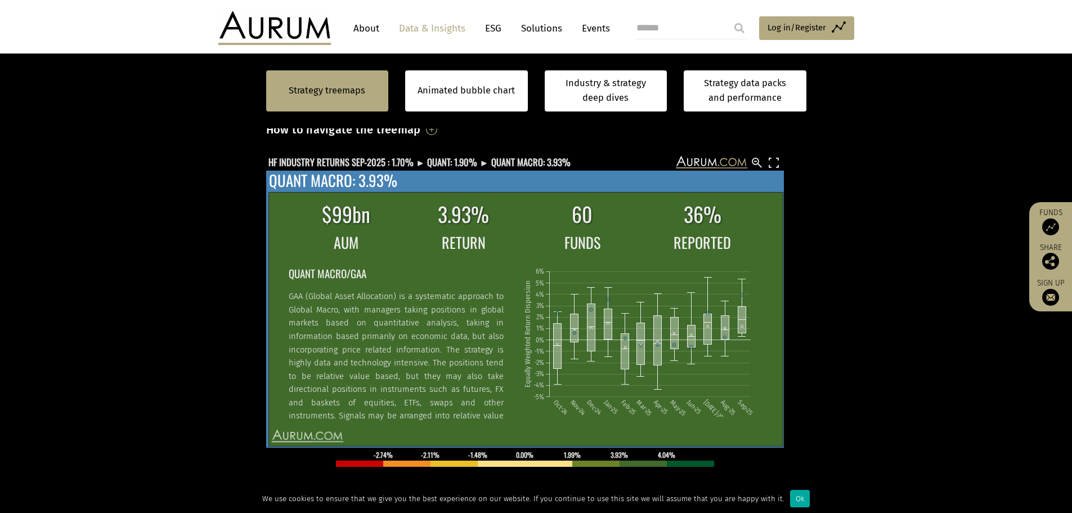
scroll to position [8, 0]
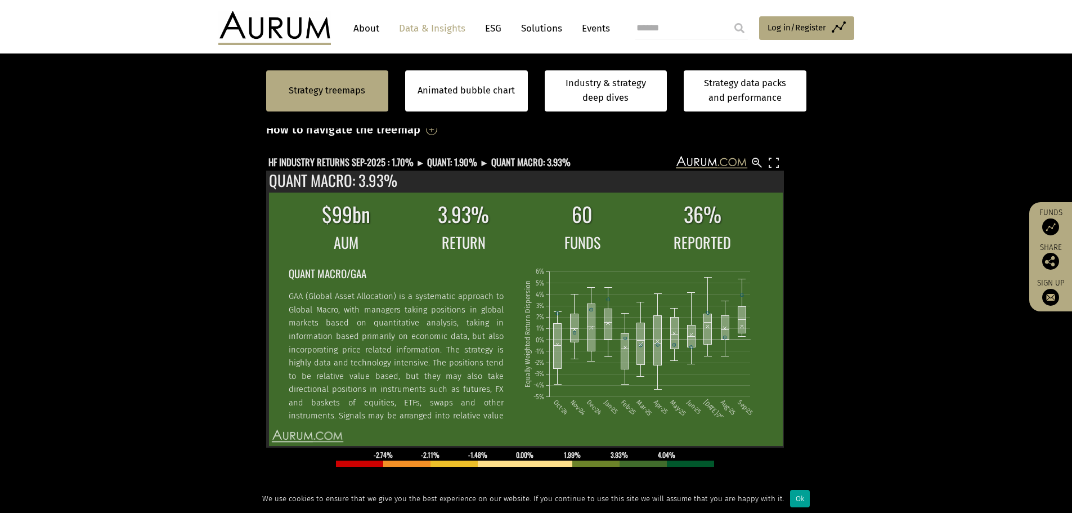
click at [797, 500] on div "Ok" at bounding box center [800, 498] width 20 height 17
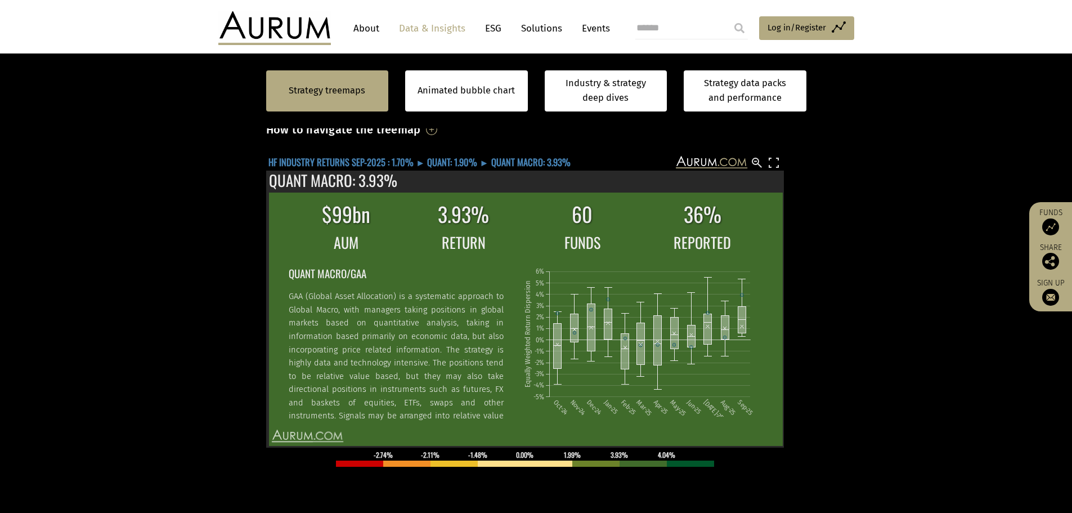
click at [456, 165] on text "HF INDUSTRY RETURNS SEP-2025 : 1.70% ► QUANT: 1.90% ► QUANT MACRO: 3.93%" at bounding box center [419, 162] width 302 height 14
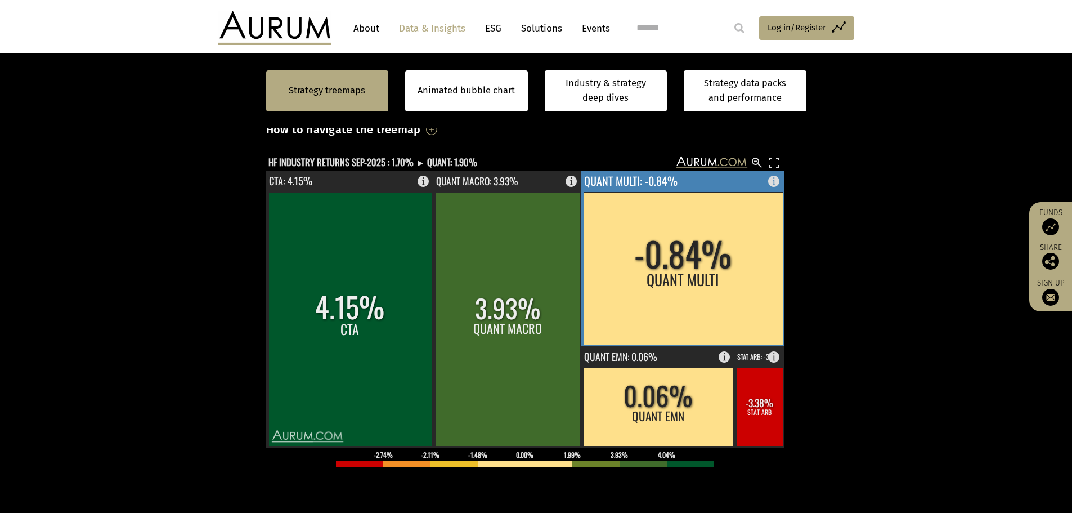
click at [680, 259] on rect at bounding box center [683, 268] width 199 height 152
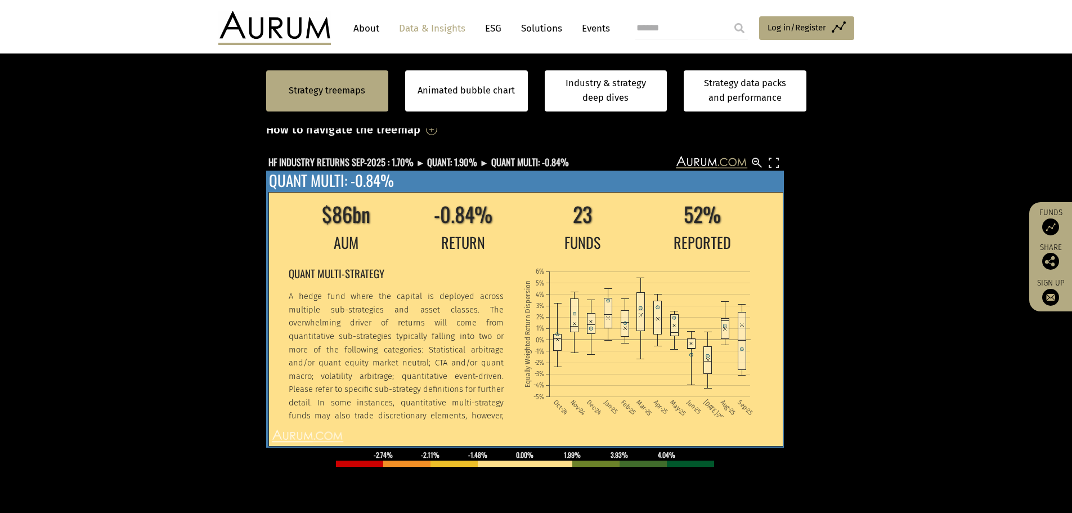
scroll to position [64, 0]
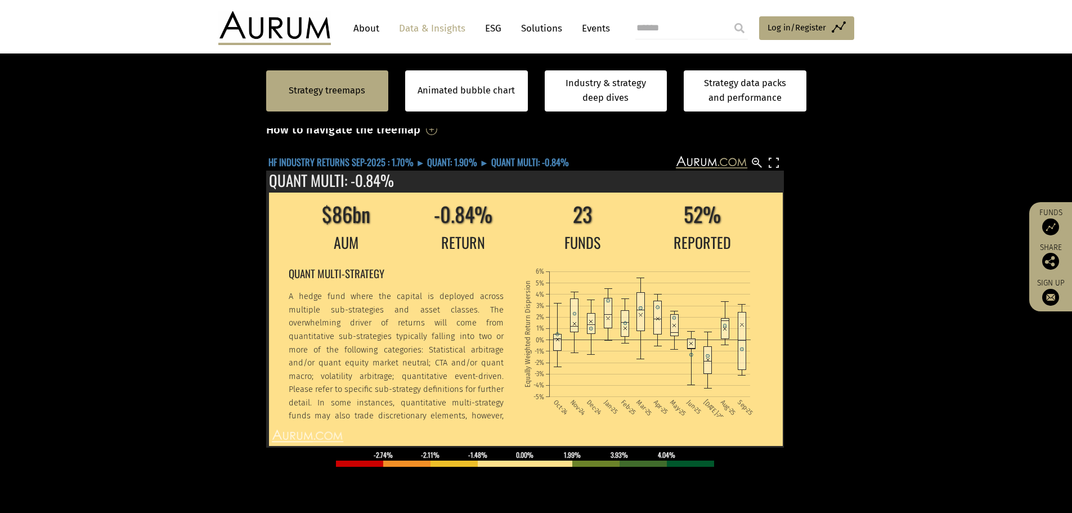
click at [455, 161] on text "HF INDUSTRY RETURNS SEP-2025 : 1.70% ► QUANT: 1.90% ► QUANT MULTI: -0.84%" at bounding box center [418, 162] width 300 height 14
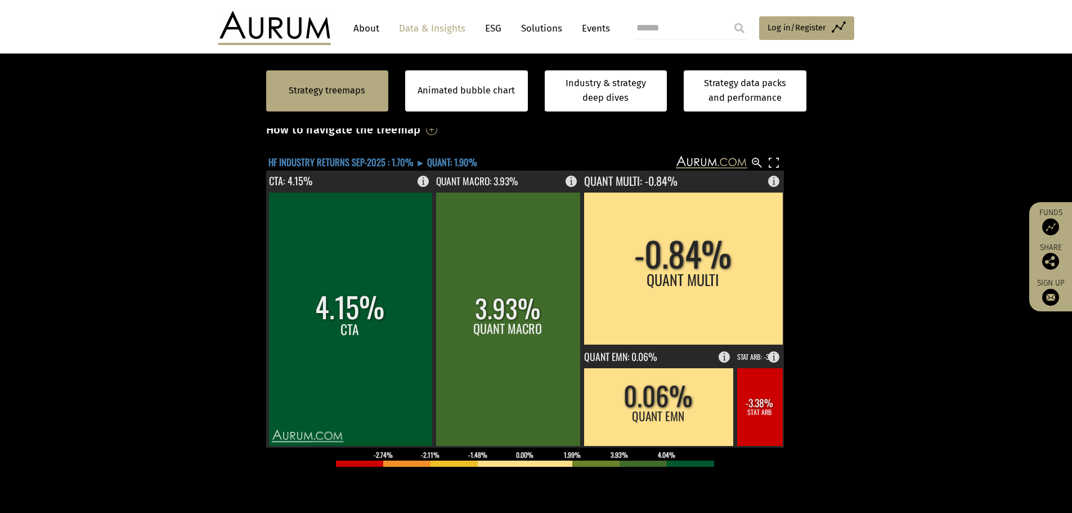
click at [338, 157] on text "HF INDUSTRY RETURNS SEP-2025 : 1.70% ► QUANT: 1.90%" at bounding box center [372, 162] width 209 height 14
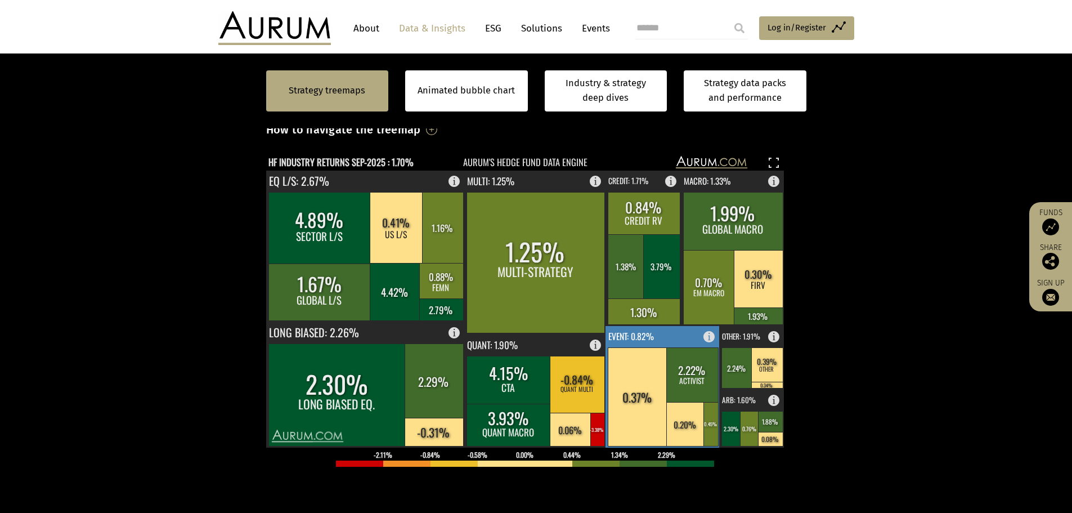
click at [640, 375] on rect at bounding box center [638, 396] width 60 height 98
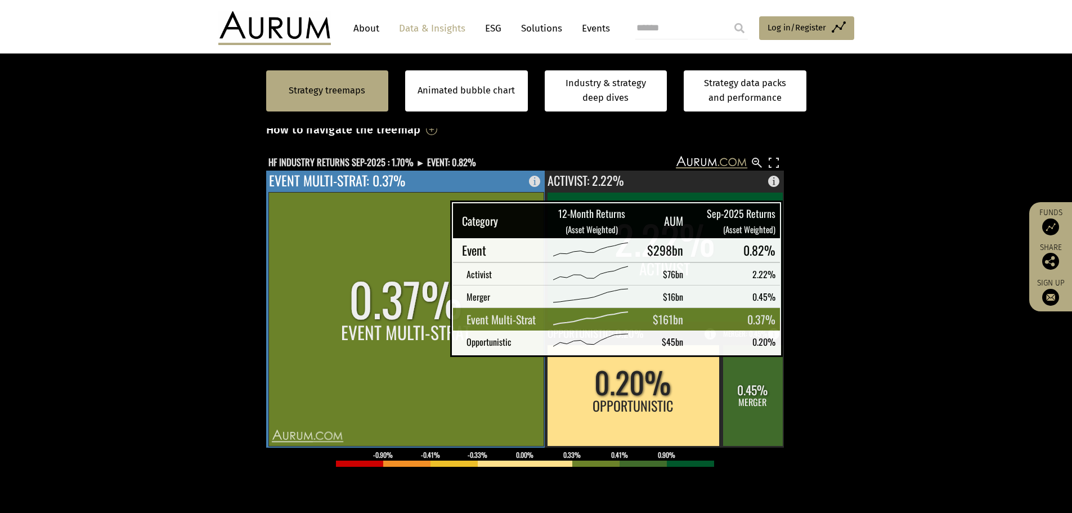
click at [422, 340] on rect at bounding box center [405, 319] width 275 height 254
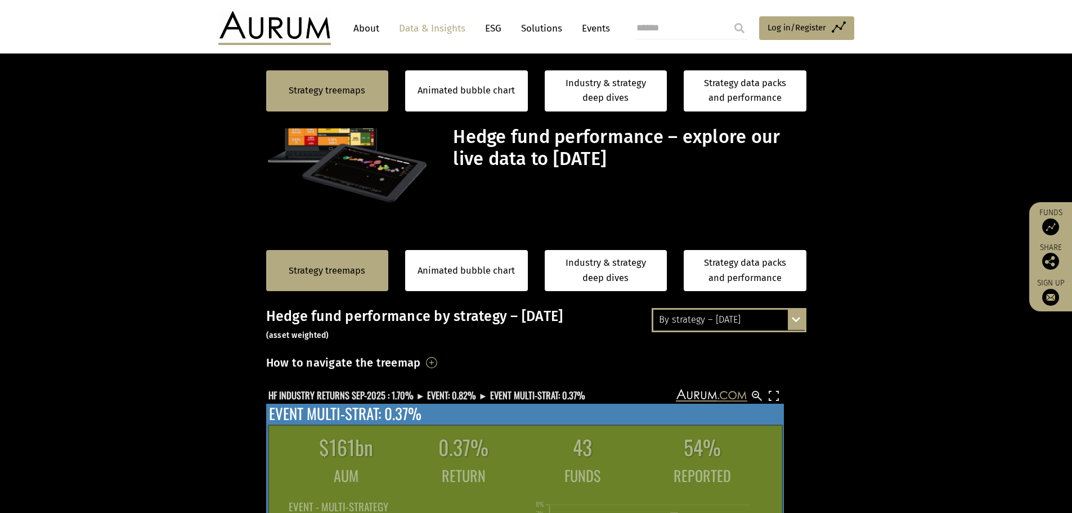
scroll to position [233, 0]
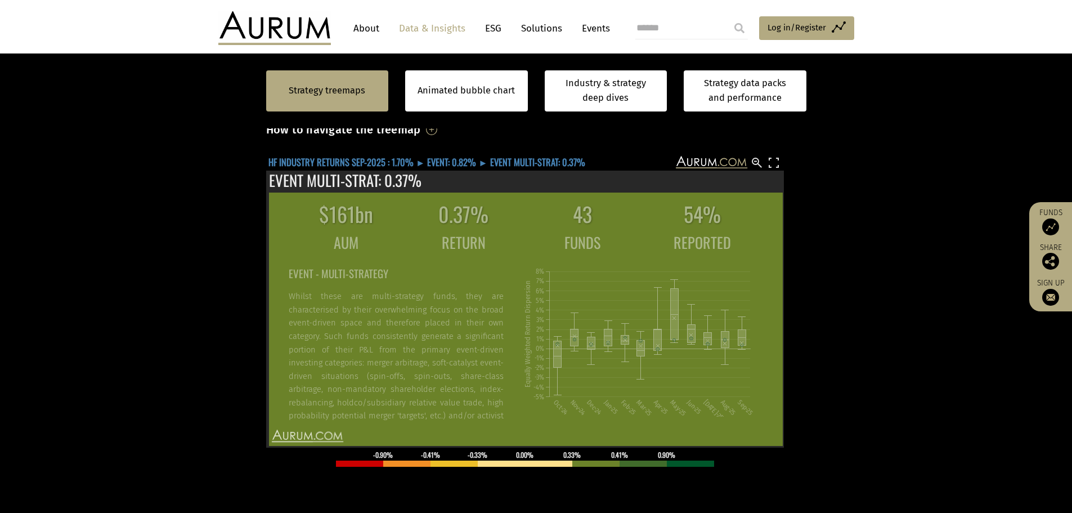
click at [378, 159] on text "HF INDUSTRY RETURNS SEP-2025 : 1.70% ► EVENT: 0.82% ► EVENT MULTI-STRAT: 0.37%" at bounding box center [426, 162] width 317 height 14
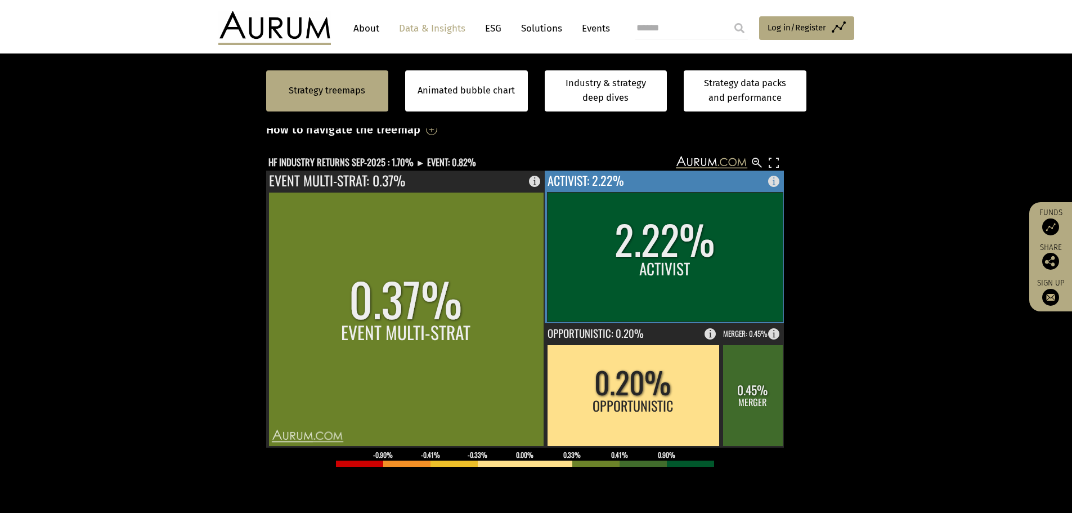
click at [558, 243] on rect at bounding box center [665, 256] width 236 height 129
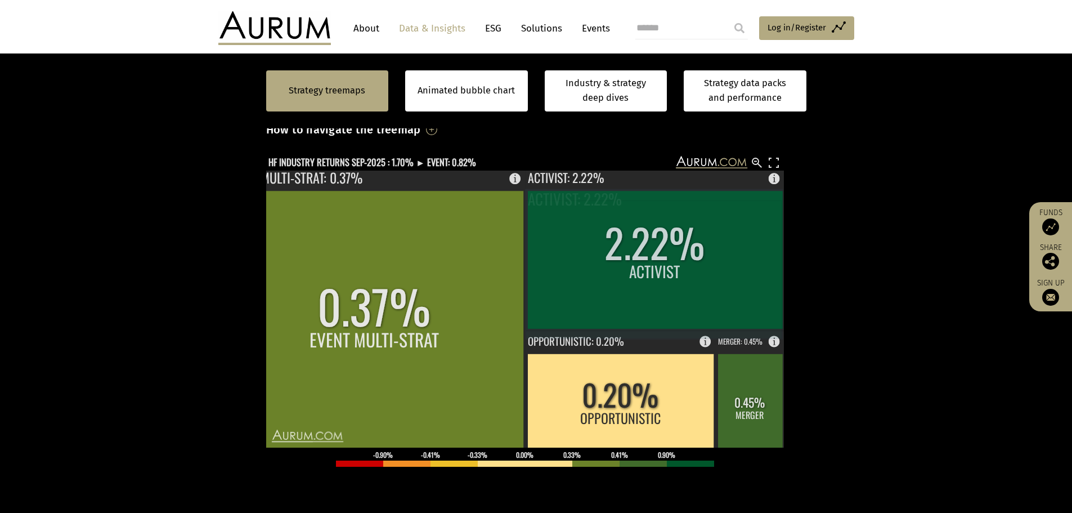
scroll to position [0, 0]
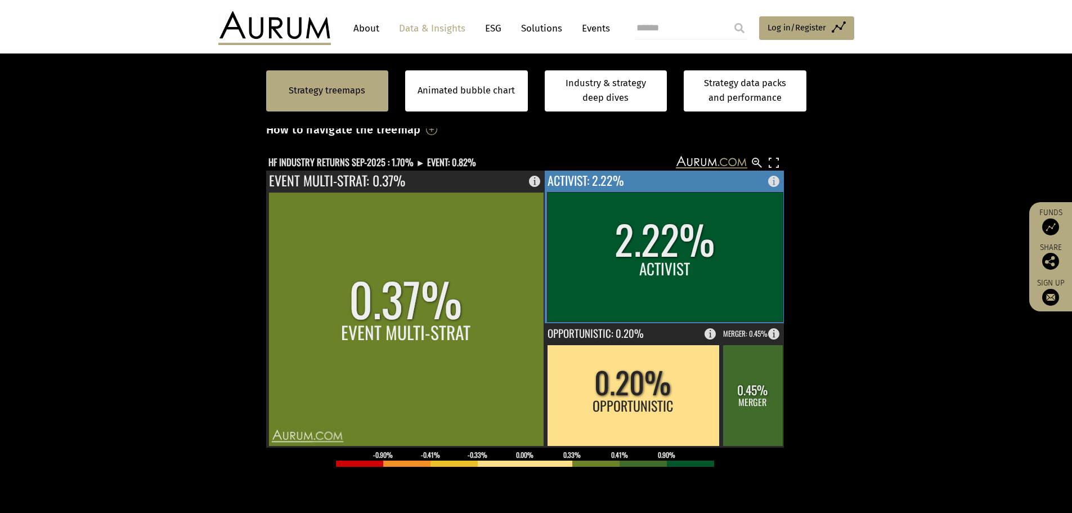
click at [575, 270] on rect at bounding box center [665, 256] width 236 height 129
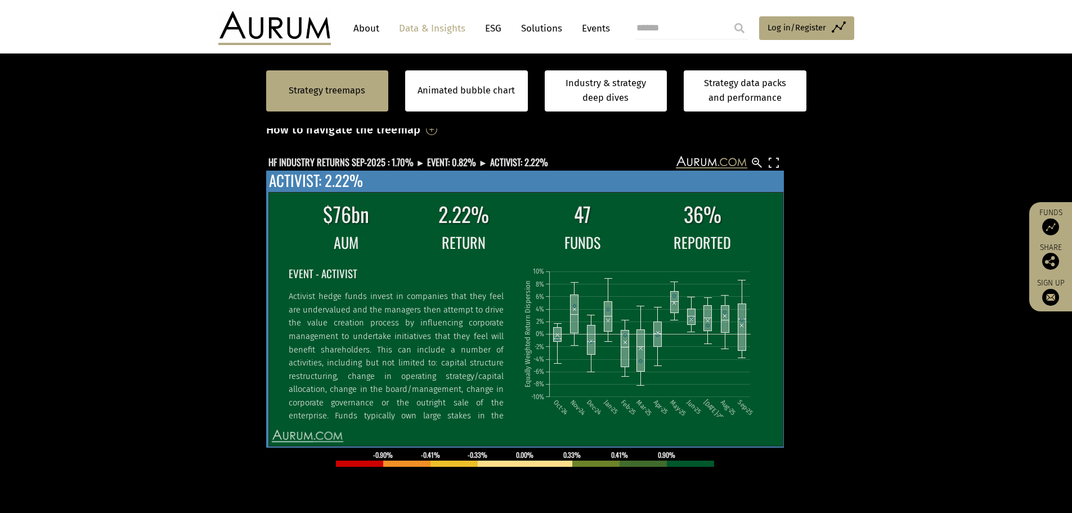
scroll to position [51, 0]
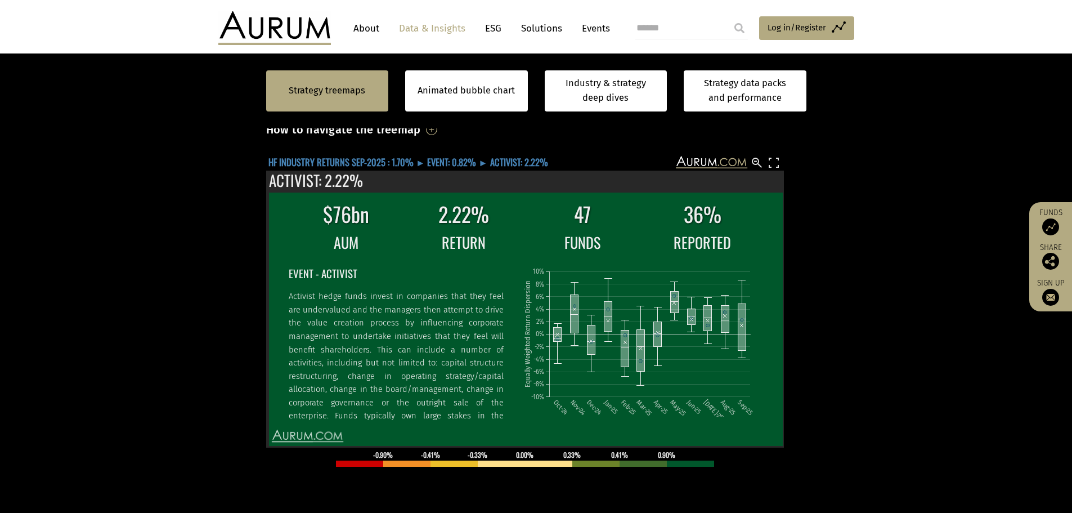
click at [309, 158] on text "HF INDUSTRY RETURNS SEP-2025 : 1.70% ► EVENT: 0.82% ► ACTIVIST: 2.22%" at bounding box center [408, 162] width 280 height 14
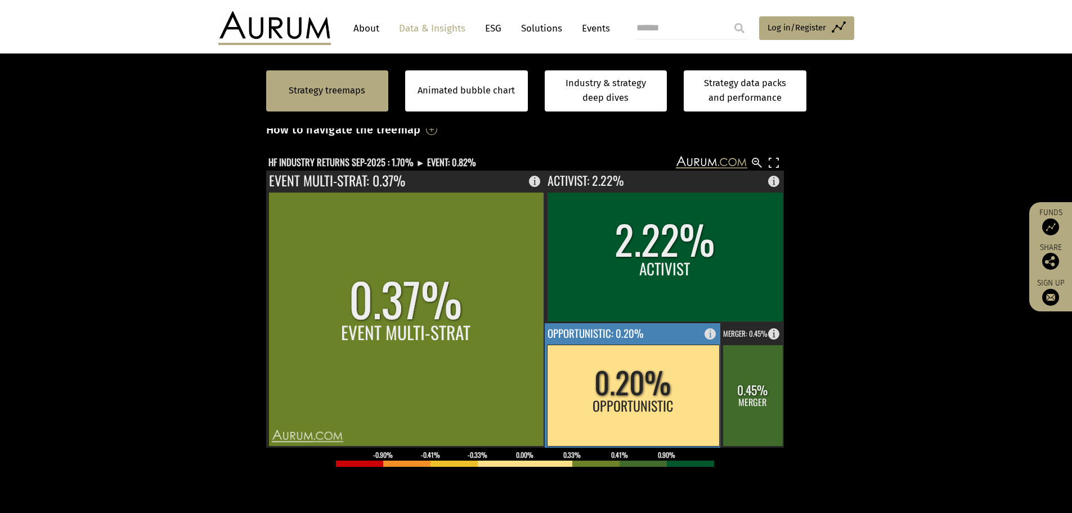
click at [620, 360] on rect at bounding box center [633, 394] width 172 height 101
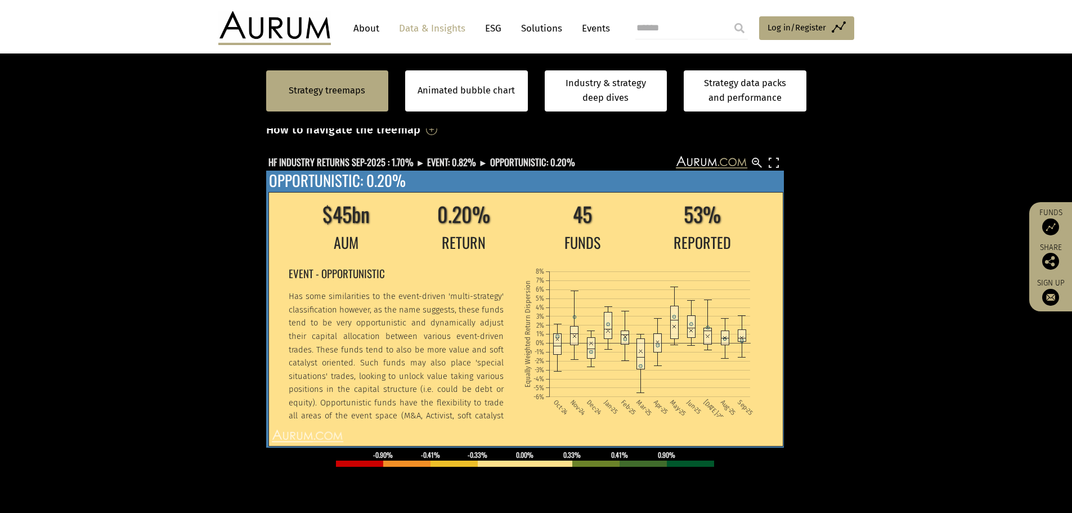
scroll to position [19, 0]
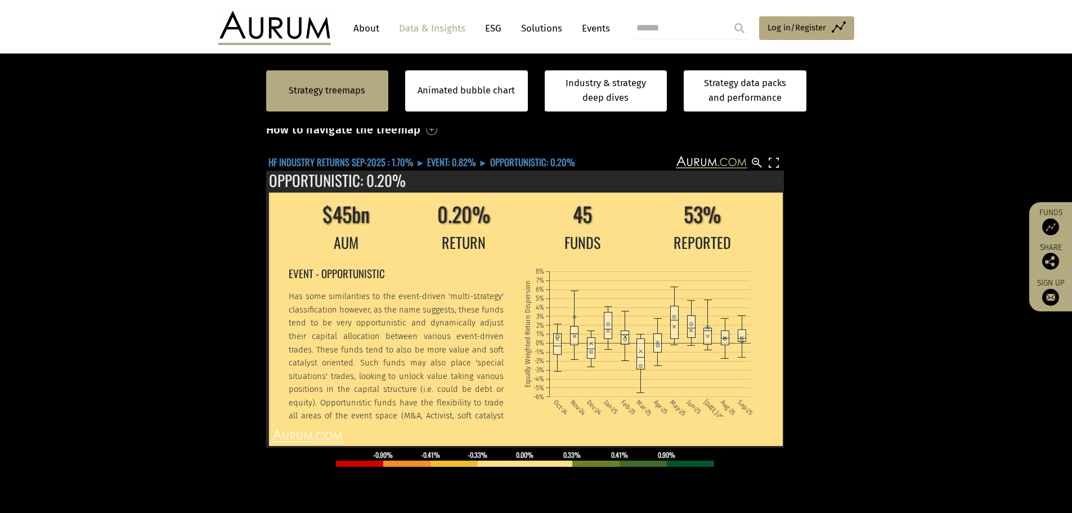
click at [365, 166] on text "HF INDUSTRY RETURNS SEP-2025 : 1.70% ► EVENT: 0.82% ► OPPORTUNISTIC: 0.20%" at bounding box center [421, 162] width 307 height 14
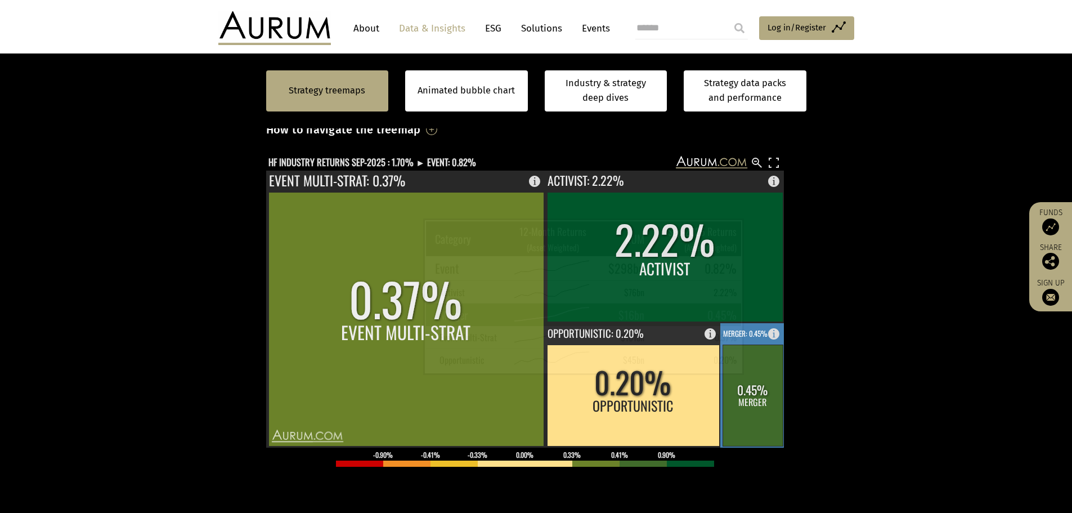
click at [750, 358] on rect at bounding box center [753, 394] width 60 height 101
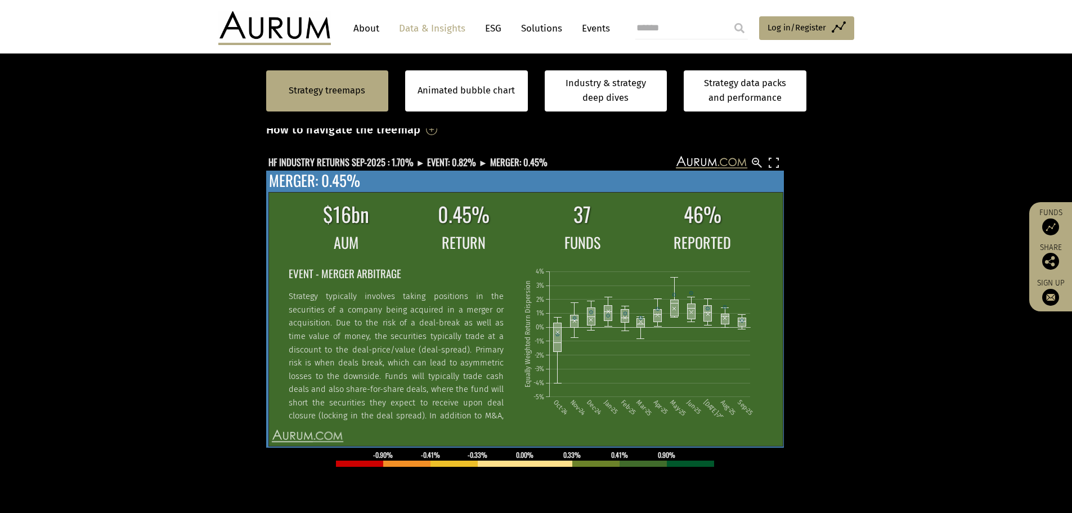
scroll to position [38, 0]
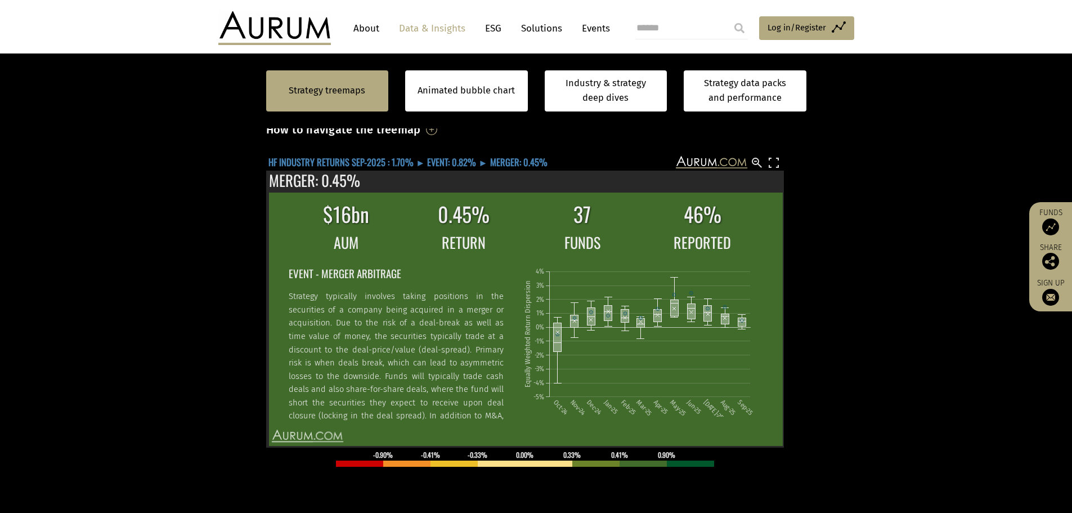
click at [311, 159] on text "HF INDUSTRY RETURNS SEP-2025 : 1.70% ► EVENT: 0.82% ► MERGER: 0.45%" at bounding box center [407, 162] width 279 height 14
